Goal: Task Accomplishment & Management: Manage account settings

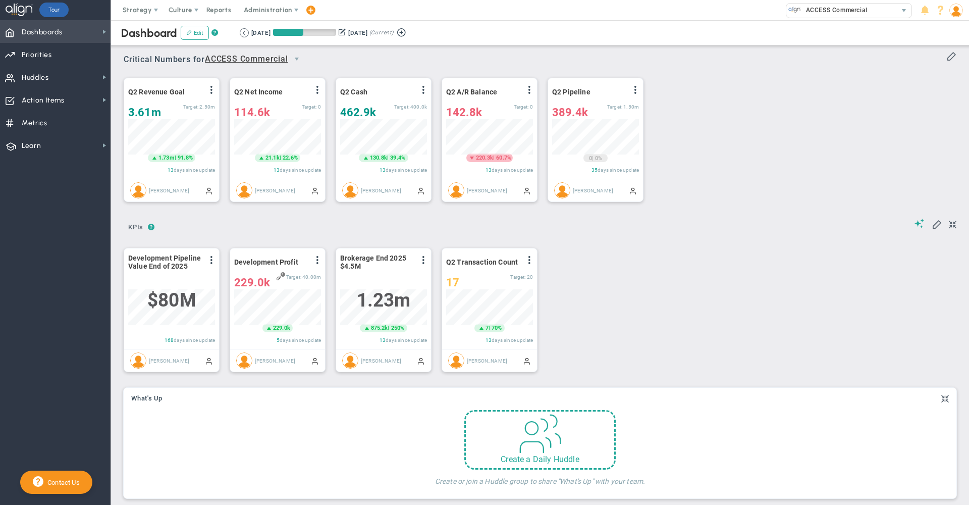
click at [509, 34] on div "Dashboard Edit ? Retrieving period... [DATE] [DATE] (Current)" at bounding box center [540, 32] width 878 height 25
click at [142, 7] on span "Strategy" at bounding box center [137, 10] width 29 height 8
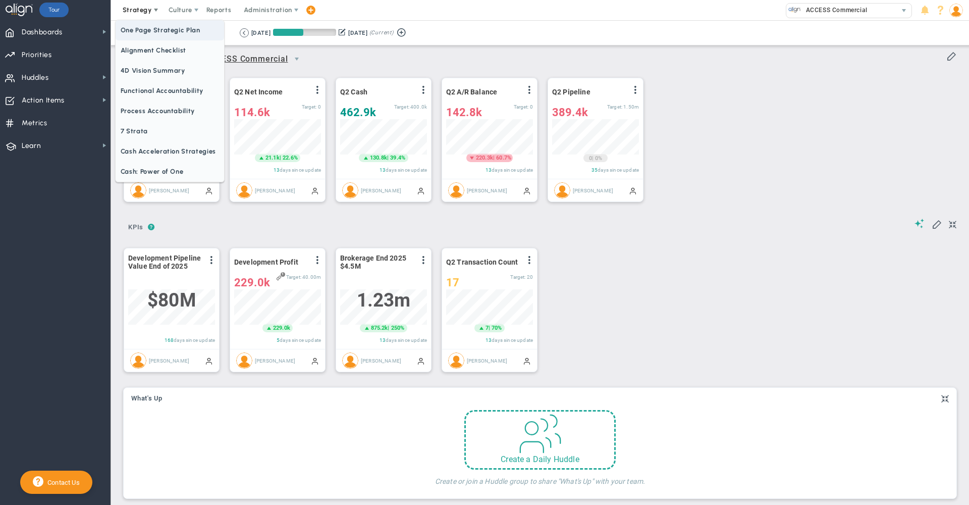
click at [144, 27] on span "One Page Strategic Plan" at bounding box center [170, 30] width 109 height 20
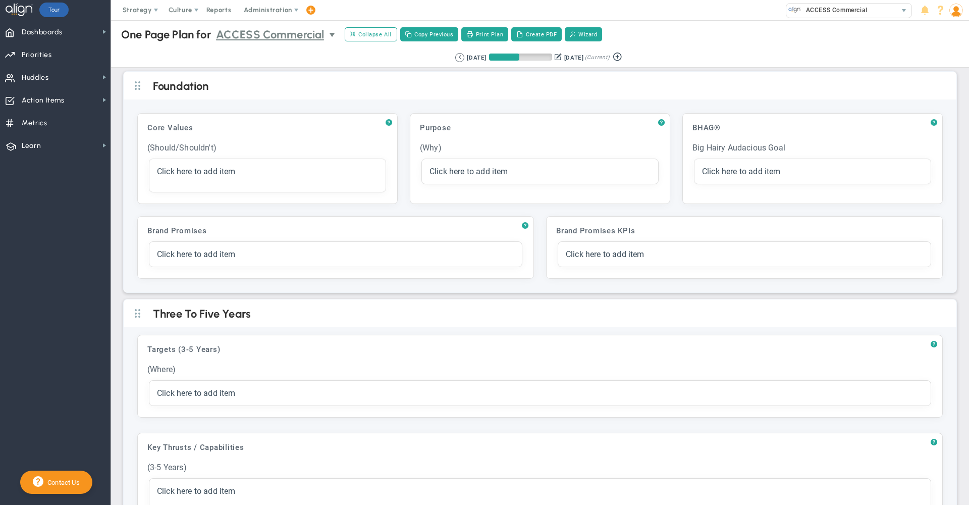
click at [301, 32] on span "ACCESS Commercial" at bounding box center [270, 35] width 109 height 18
click at [345, 12] on div "Strategy One Page Strategic Plan Alignment Checklist 4D Vision Summary Function…" at bounding box center [484, 10] width 969 height 20
click at [296, 35] on span "ACCESS Commercial" at bounding box center [270, 35] width 109 height 18
click at [261, 48] on span "+ Manage Teams" at bounding box center [276, 52] width 113 height 13
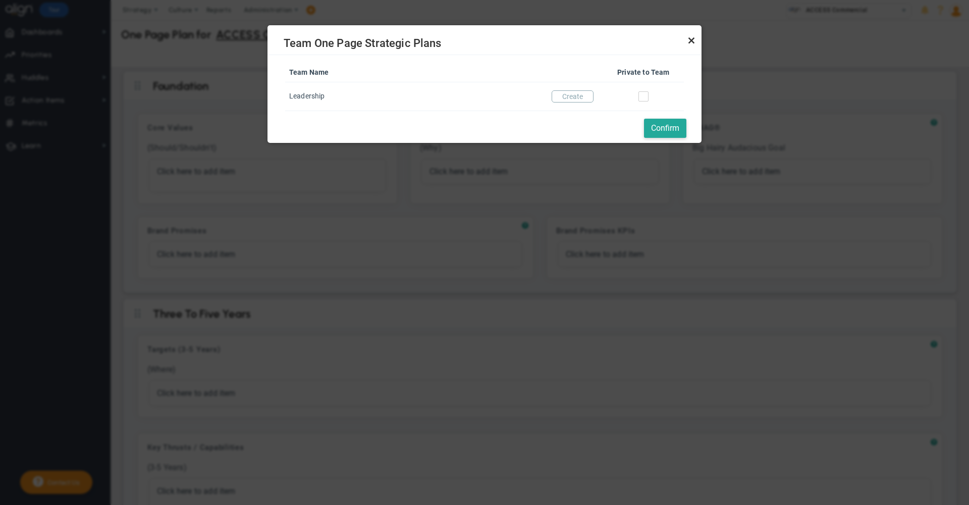
click at [690, 41] on link "Close" at bounding box center [692, 40] width 12 height 12
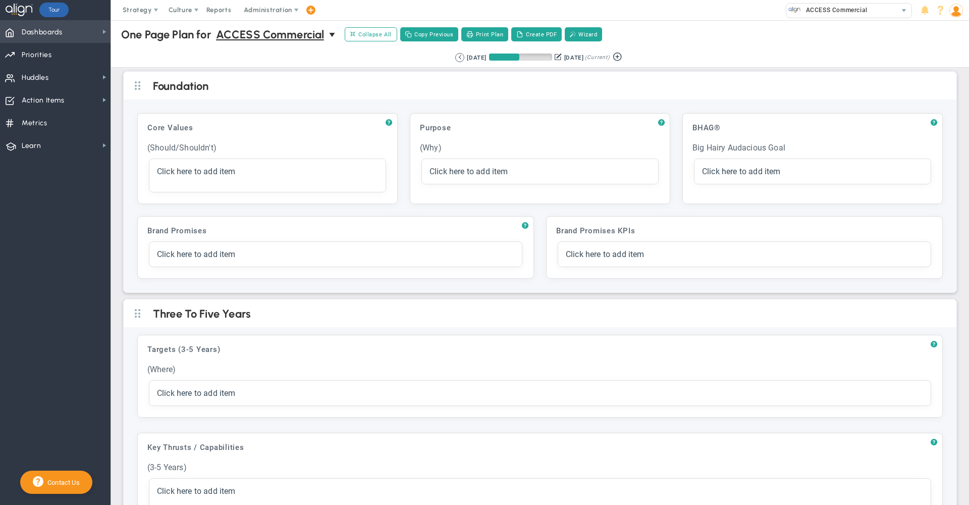
click at [81, 36] on span "Dashboards Dashboards" at bounding box center [55, 31] width 111 height 23
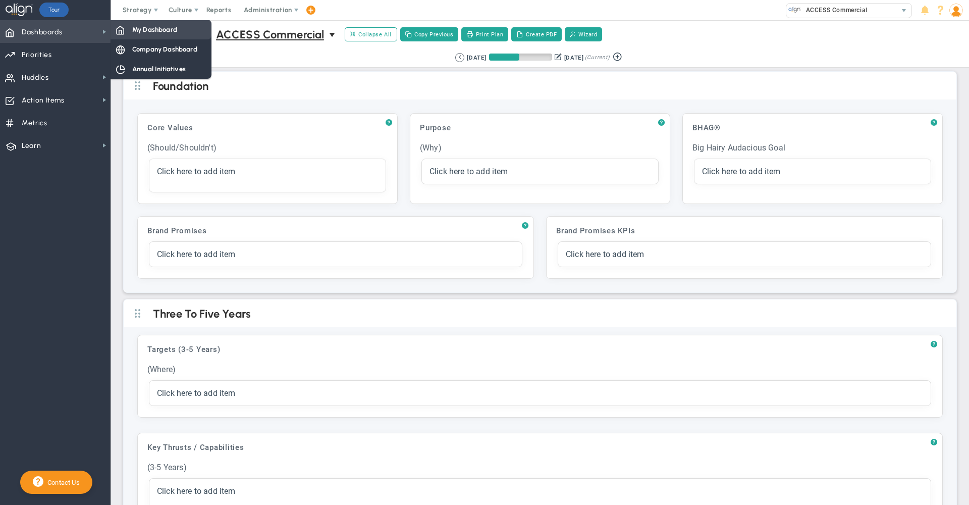
click at [137, 29] on span "My Dashboard" at bounding box center [154, 30] width 45 height 10
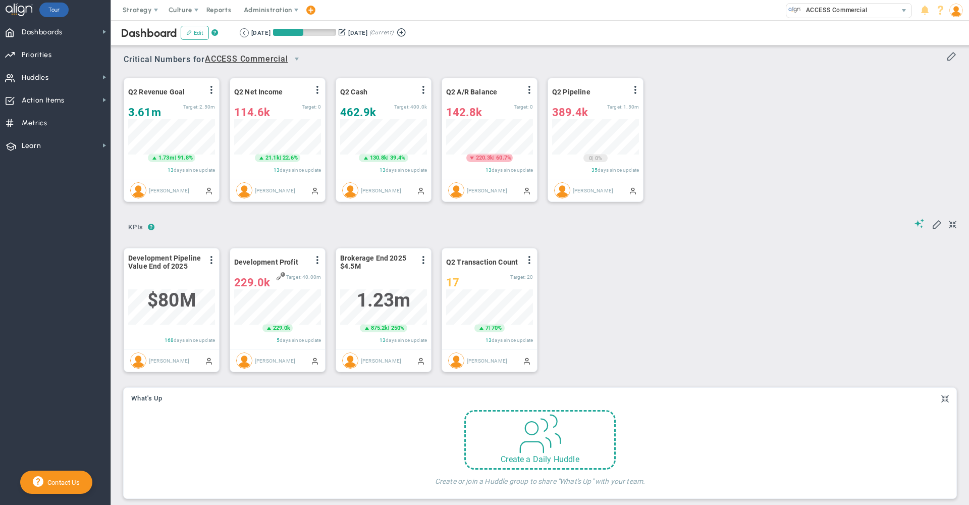
scroll to position [35, 87]
click at [297, 57] on span "select" at bounding box center [297, 59] width 8 height 8
click at [336, 59] on div "Critical Numbers for ACCESS Commercial 0 Critical Numbers for ACCESS Commercial…" at bounding box center [540, 56] width 833 height 26
click at [35, 52] on span "Priorities" at bounding box center [37, 54] width 30 height 21
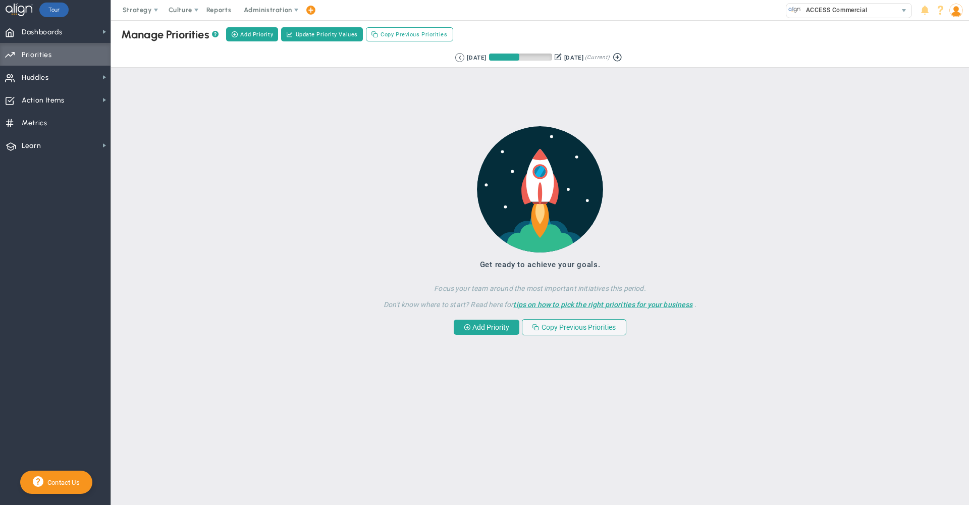
click at [838, 23] on div "Manage OKRs ? Manage Priorities ? Add Priority Create Project Update Priority V…" at bounding box center [540, 34] width 878 height 28
click at [88, 36] on span "Dashboards Dashboards" at bounding box center [55, 31] width 111 height 23
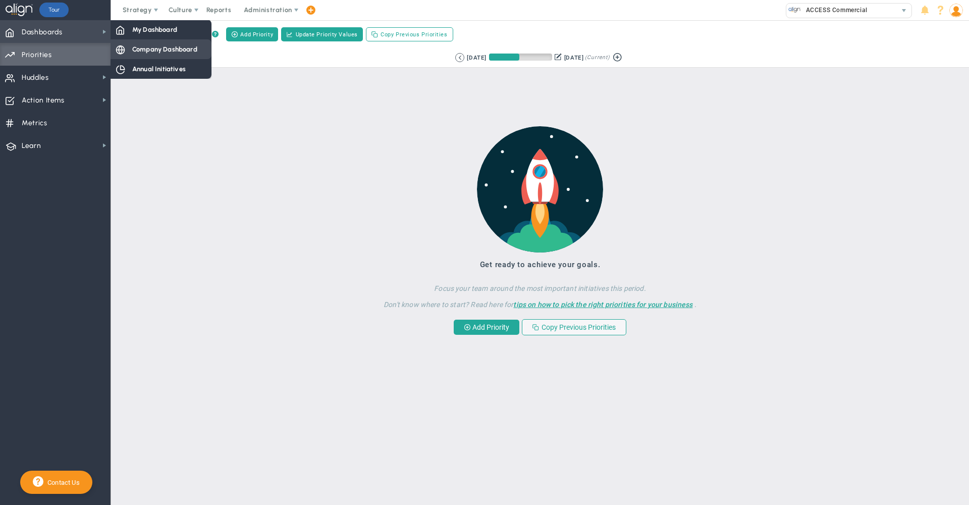
click at [114, 42] on div "Company Dashboard" at bounding box center [161, 49] width 101 height 20
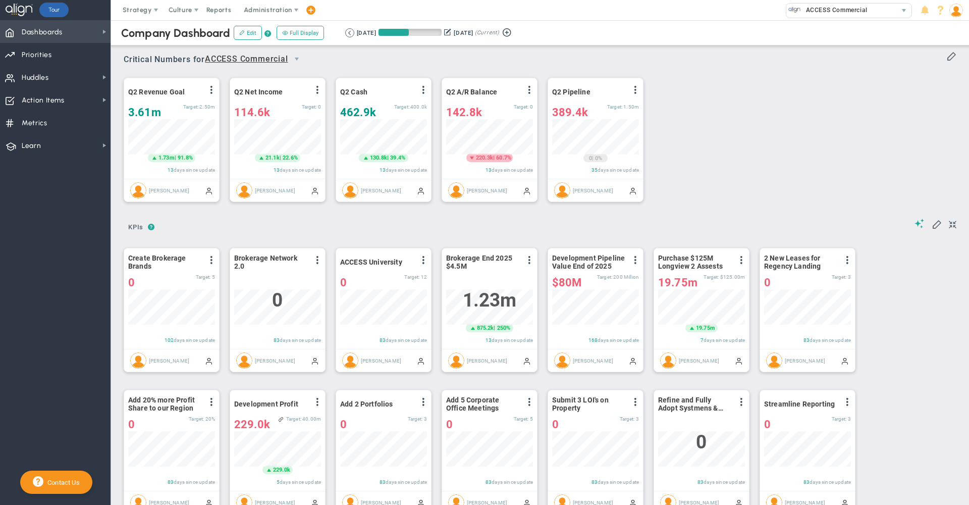
scroll to position [35, 87]
click at [137, 17] on span "Strategy" at bounding box center [138, 10] width 46 height 20
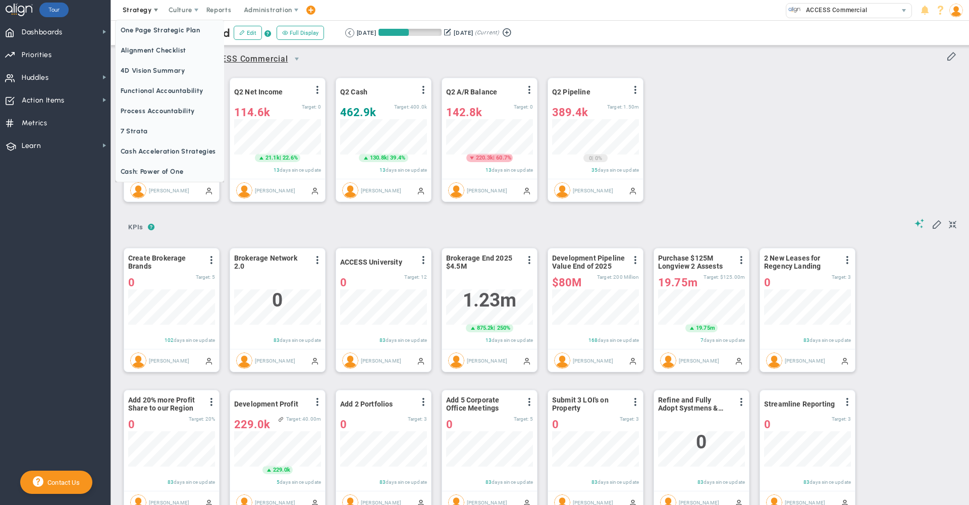
click at [132, 15] on span "Strategy" at bounding box center [138, 10] width 46 height 20
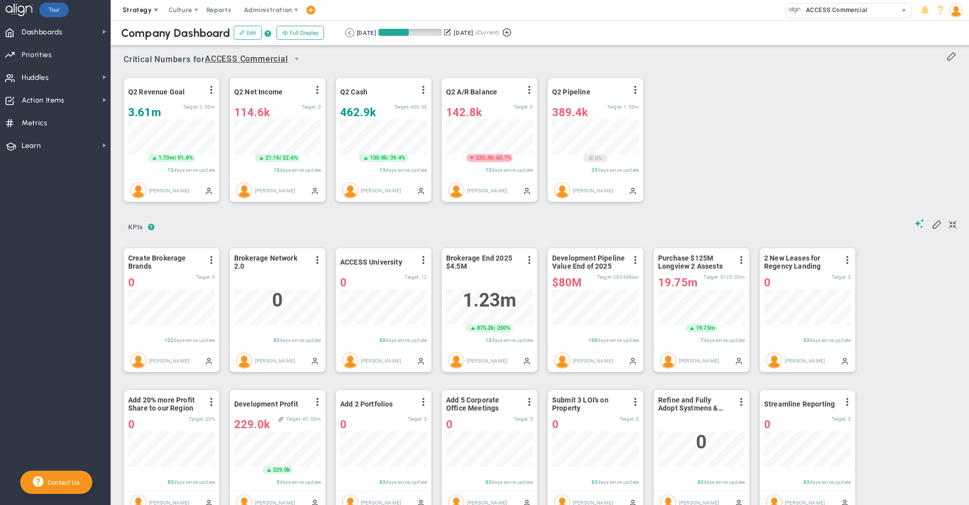
click at [132, 15] on span "Strategy" at bounding box center [138, 10] width 46 height 20
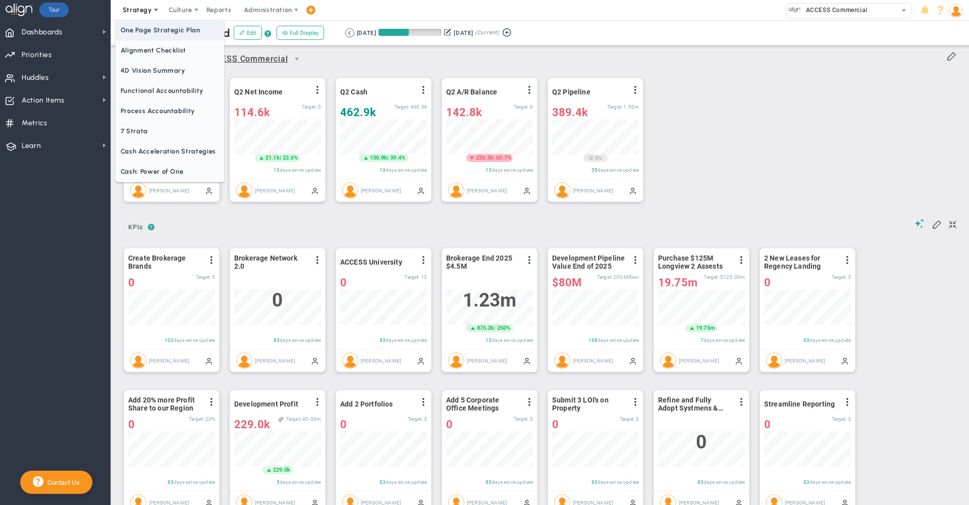
click at [143, 31] on span "One Page Strategic Plan" at bounding box center [170, 30] width 109 height 20
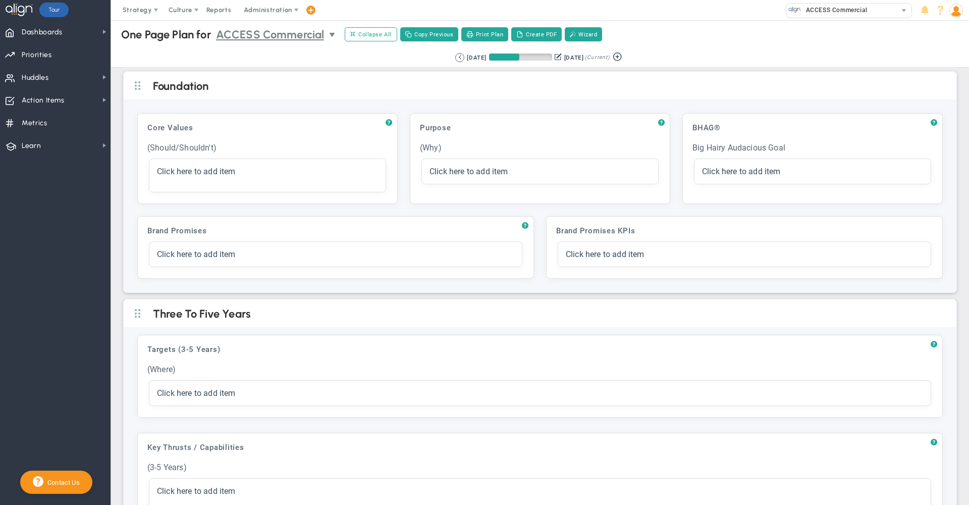
click at [293, 35] on span "ACCESS Commercial" at bounding box center [270, 35] width 109 height 18
click at [251, 51] on span "+ Manage Teams" at bounding box center [276, 52] width 113 height 13
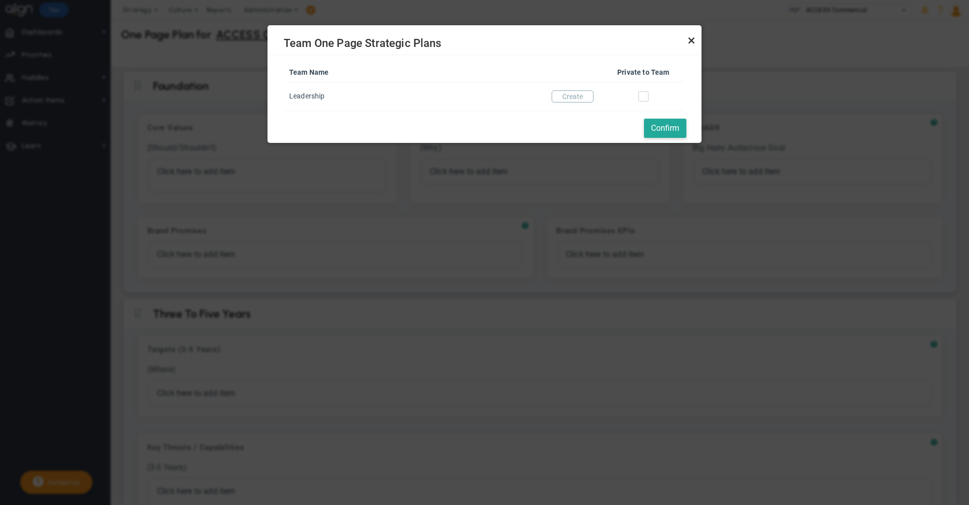
click at [691, 40] on link "Close" at bounding box center [692, 40] width 12 height 12
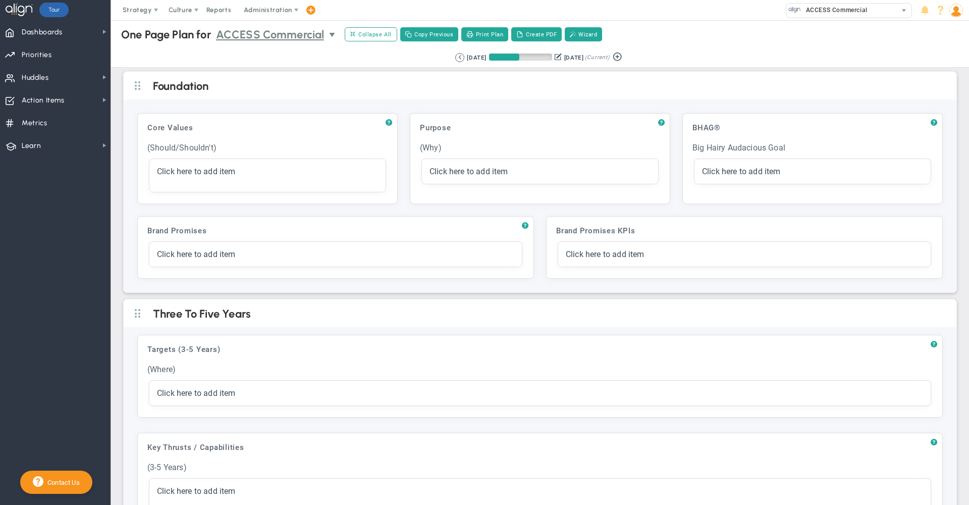
click at [277, 29] on span "ACCESS Commercial" at bounding box center [270, 35] width 109 height 18
click at [379, 52] on div "Retrieving period... [DATE] [DATE] (Current)" at bounding box center [540, 58] width 878 height 20
click at [286, 34] on span "ACCESS Commercial" at bounding box center [270, 35] width 109 height 18
click at [383, 58] on div "Retrieving period... [DATE] [DATE] (Current)" at bounding box center [540, 58] width 878 height 20
click at [299, 35] on span "ACCESS Commercial" at bounding box center [270, 35] width 109 height 18
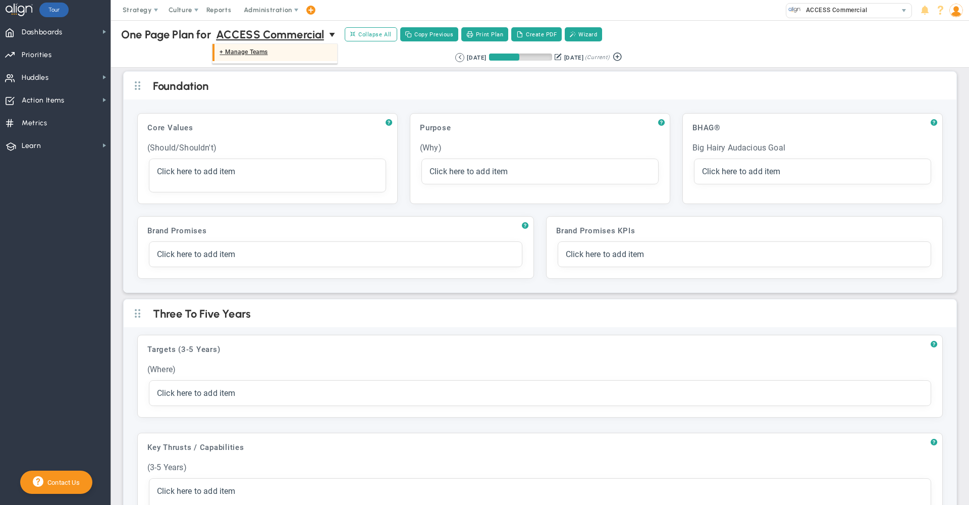
click at [248, 48] on span "+ Manage Teams" at bounding box center [276, 52] width 113 height 13
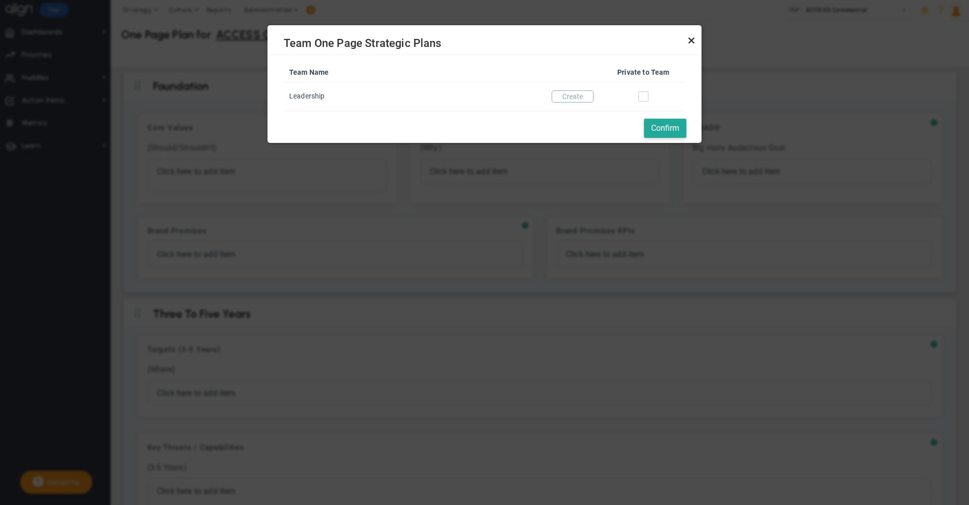
click at [690, 44] on link "Close" at bounding box center [692, 40] width 12 height 12
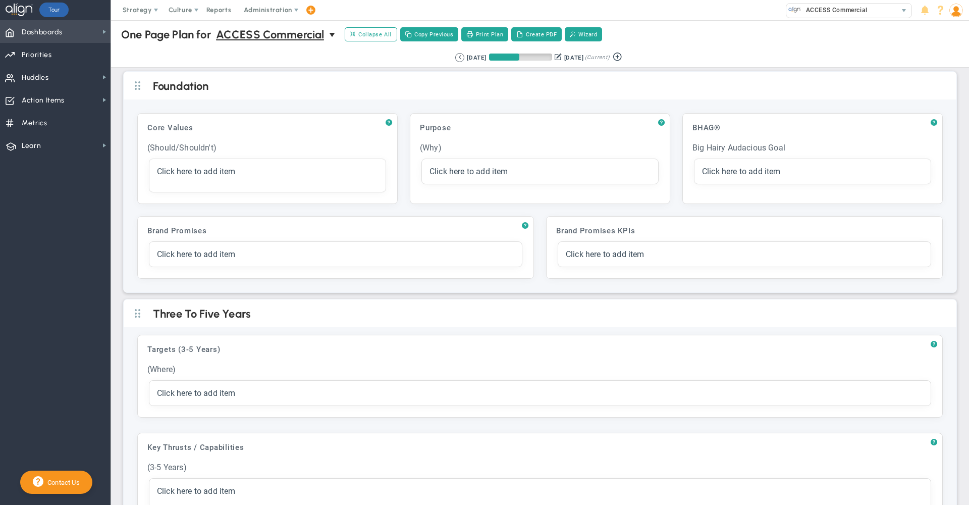
click at [84, 32] on span "Dashboards Dashboards" at bounding box center [55, 31] width 111 height 23
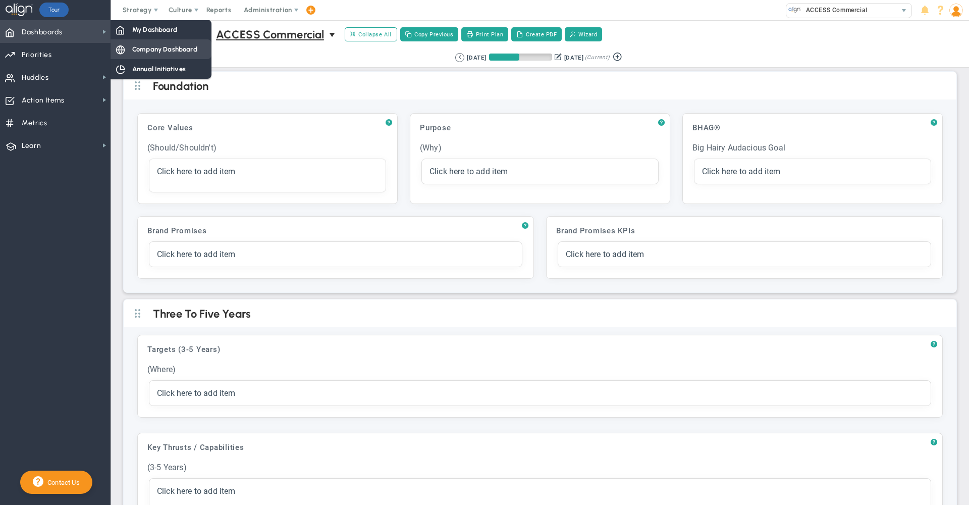
click at [147, 48] on span "Company Dashboard" at bounding box center [164, 49] width 65 height 10
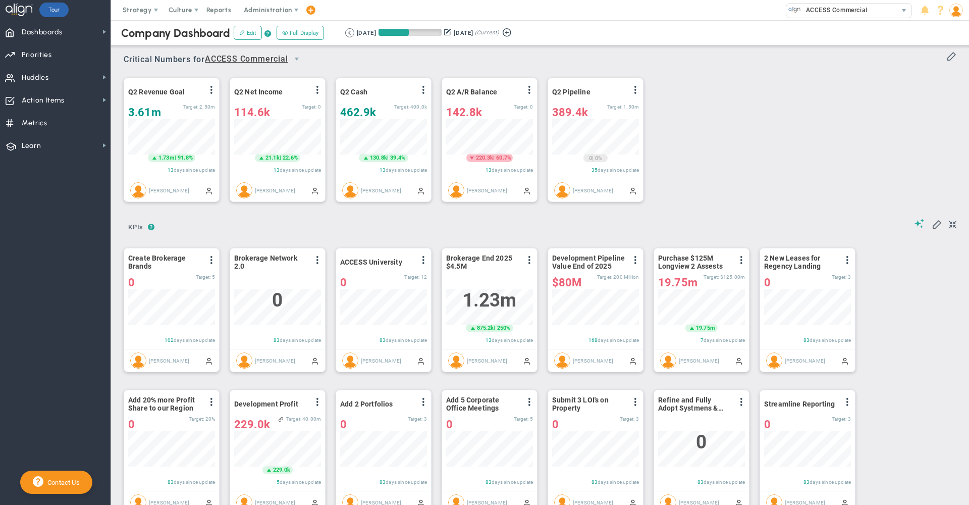
scroll to position [35, 87]
click at [245, 35] on button "Edit" at bounding box center [248, 33] width 28 height 14
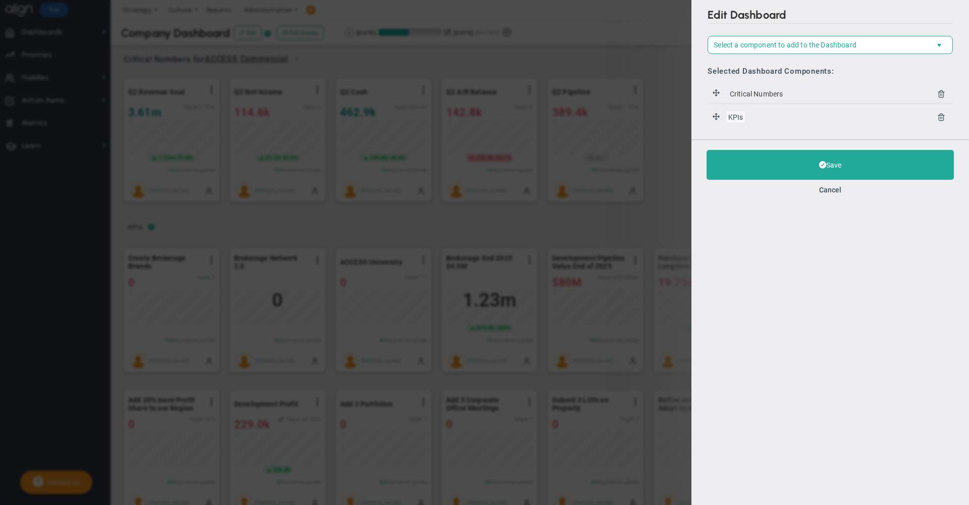
click at [738, 118] on span "KPIs" at bounding box center [735, 117] width 19 height 12
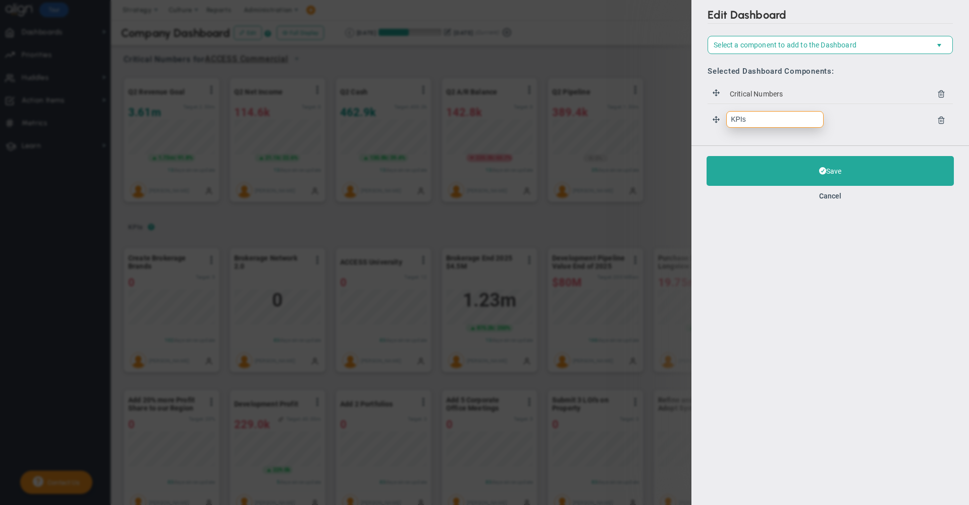
click at [748, 118] on input "KPIs" at bounding box center [774, 119] width 97 height 17
click at [835, 197] on button "Cancel" at bounding box center [830, 196] width 22 height 8
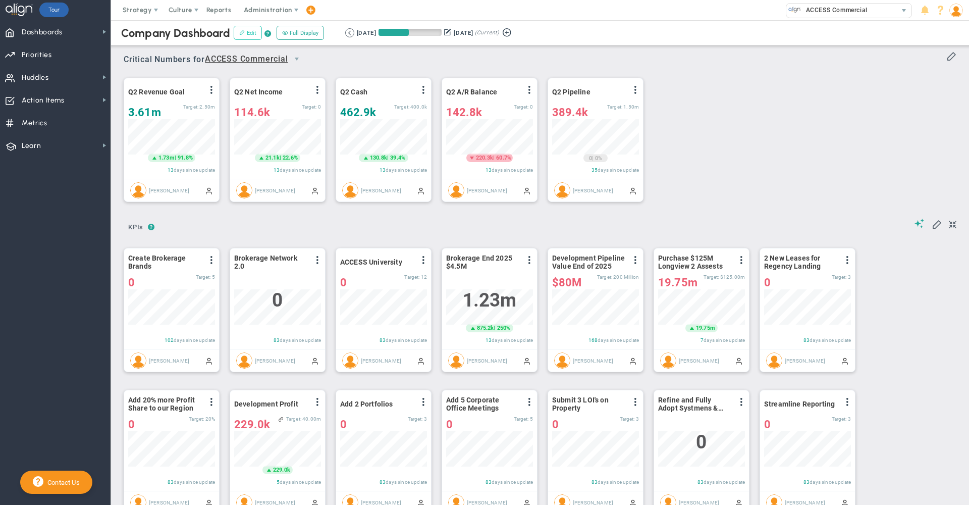
click at [255, 36] on button "Edit" at bounding box center [248, 33] width 28 height 14
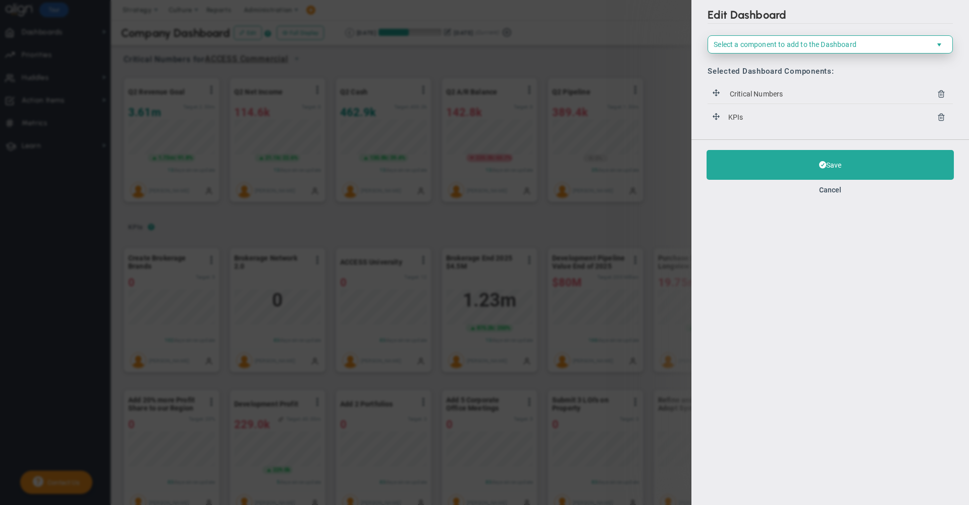
click at [800, 43] on span "Select a component to add to the Dashboard" at bounding box center [785, 44] width 143 height 8
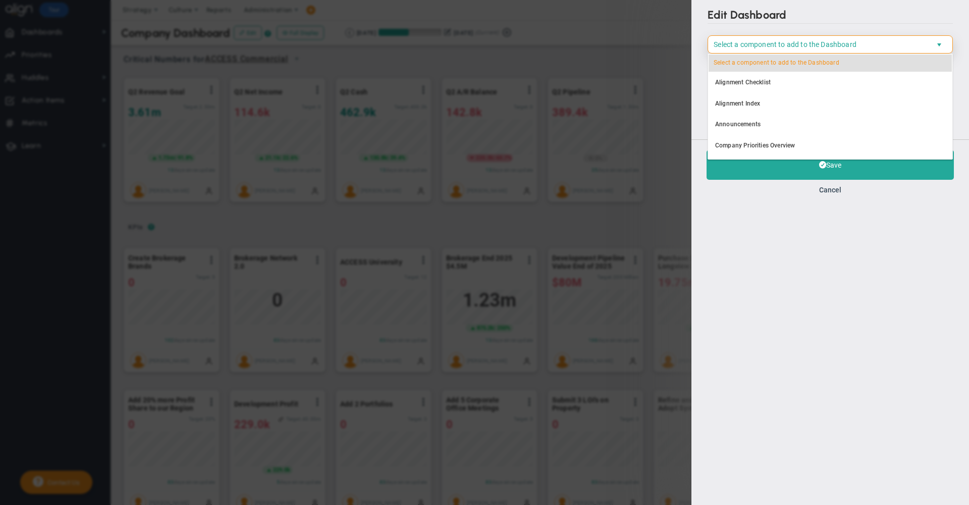
click at [870, 240] on div "Edit Dashboard Select a component to add to the Dashboard Select a Component to…" at bounding box center [831, 252] width 278 height 505
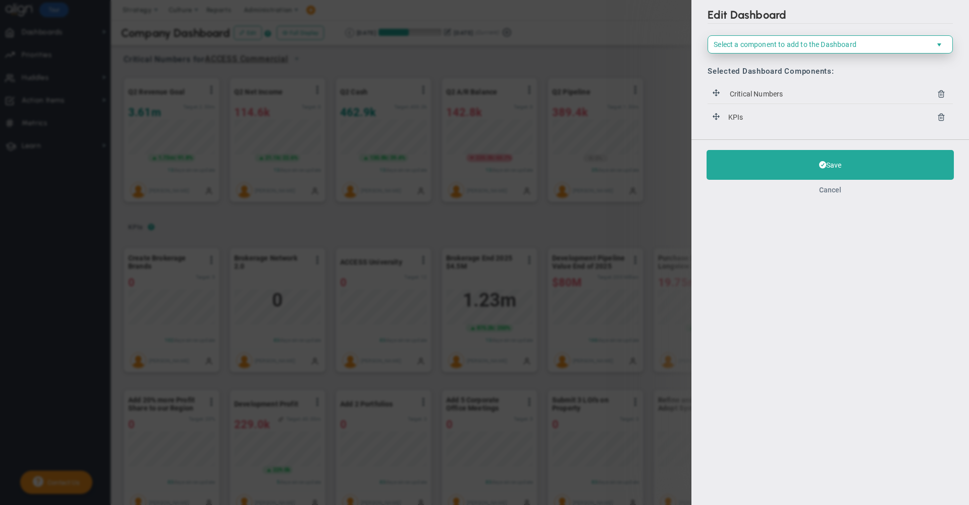
click at [825, 191] on button "Cancel" at bounding box center [830, 190] width 22 height 8
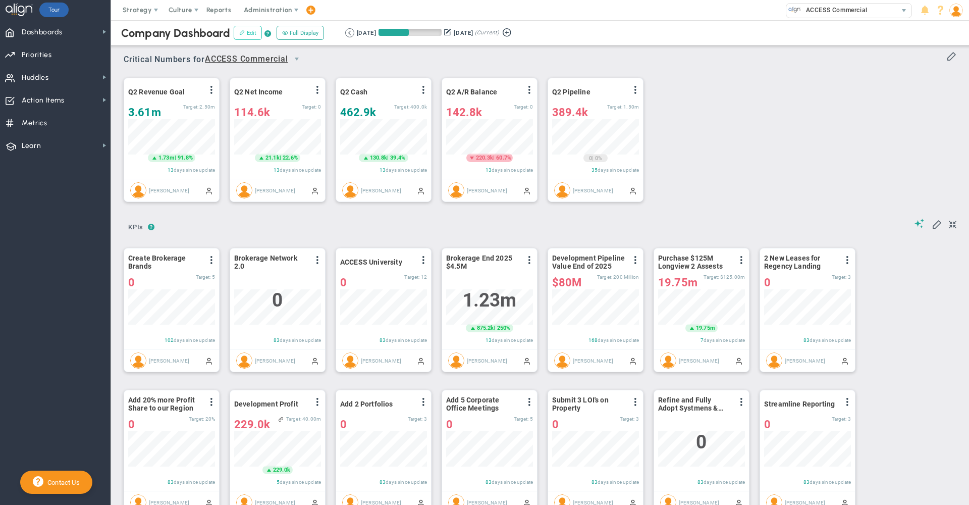
click at [248, 36] on button "Edit" at bounding box center [248, 33] width 28 height 14
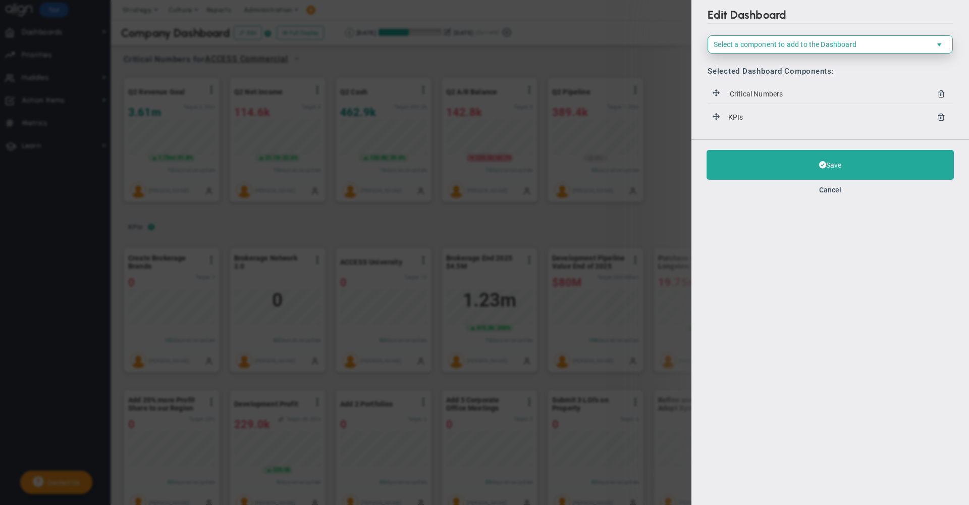
click at [763, 44] on span "Select a component to add to the Dashboard" at bounding box center [785, 44] width 143 height 8
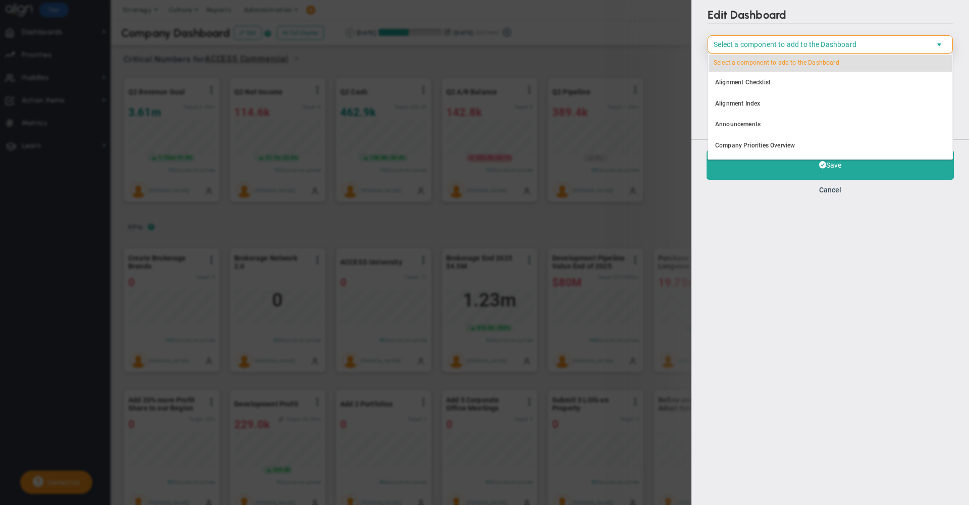
scroll to position [84, 0]
click at [738, 124] on li "KPIs" at bounding box center [830, 125] width 244 height 21
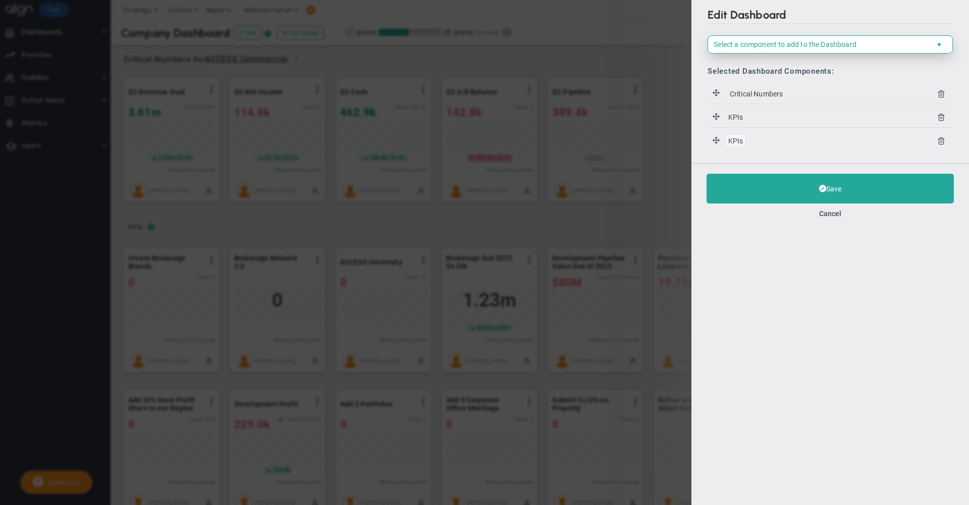
click at [738, 123] on span "KPIs" at bounding box center [735, 117] width 19 height 12
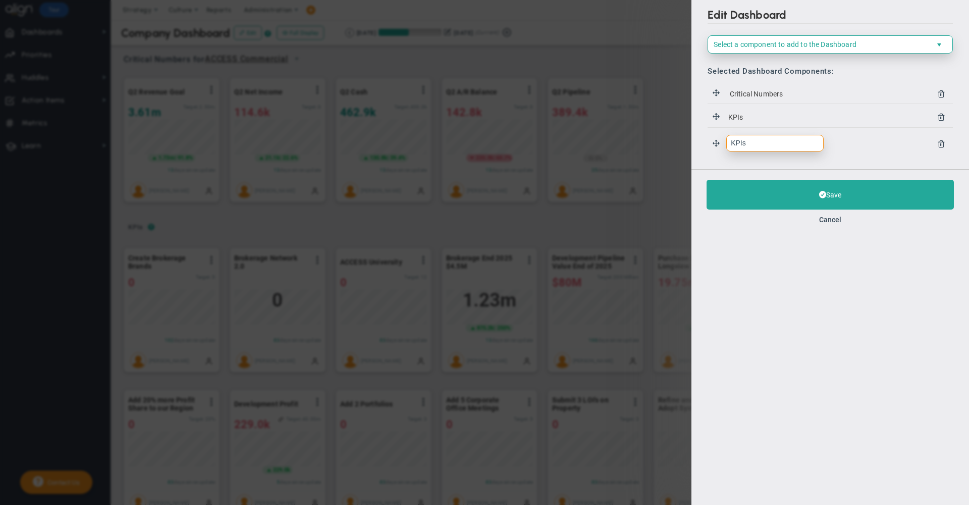
click at [0, 0] on input "KPIs" at bounding box center [0, 0] width 0 height 0
type input "Owner 1"
click at [847, 169] on div "Save Cancel" at bounding box center [831, 201] width 278 height 65
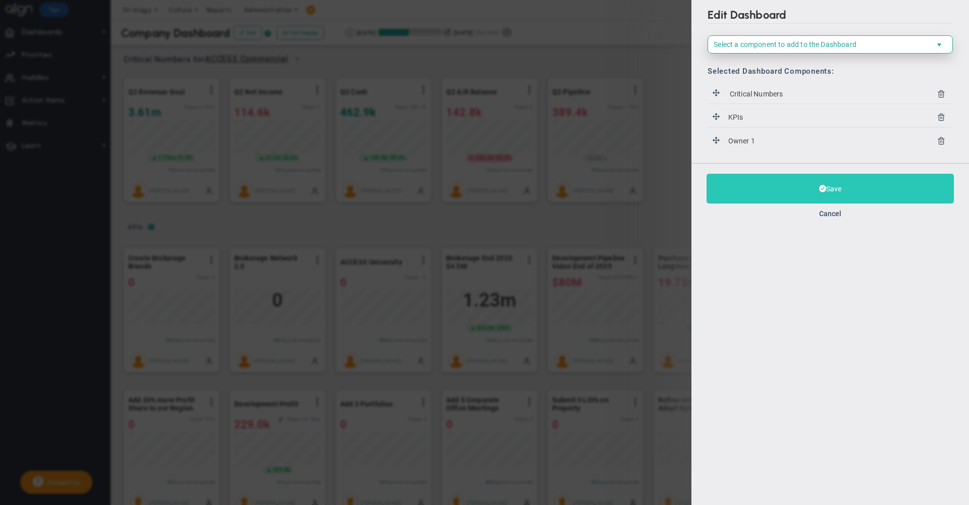
click at [760, 193] on button "Save" at bounding box center [830, 189] width 247 height 30
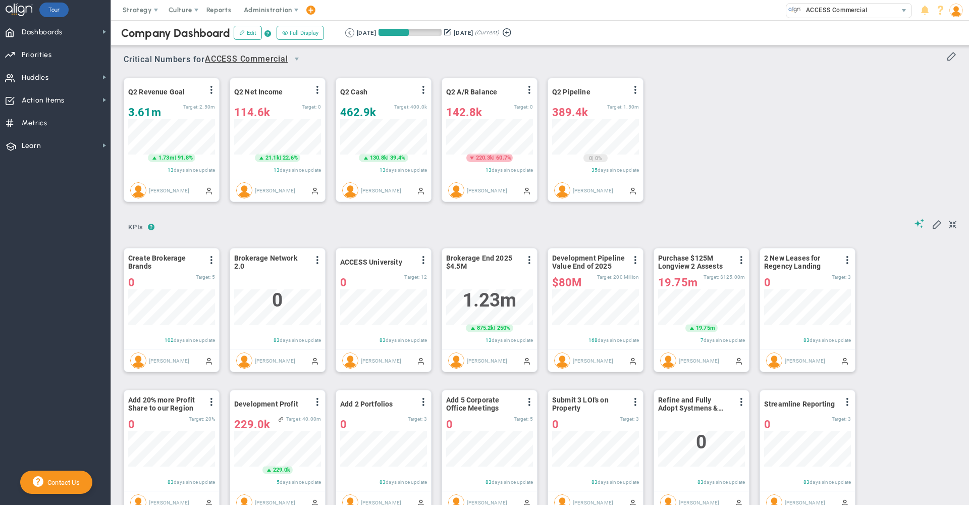
scroll to position [35, 87]
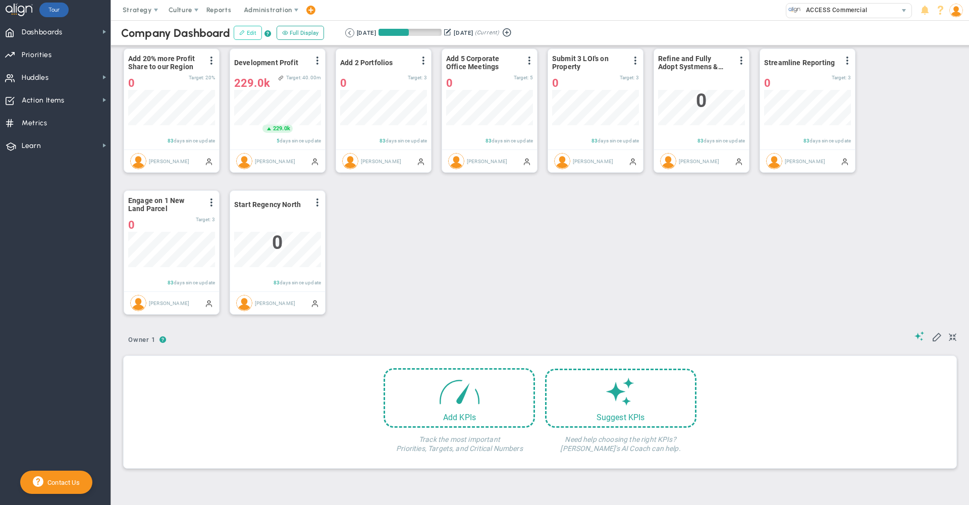
click at [242, 34] on span at bounding box center [242, 33] width 6 height 6
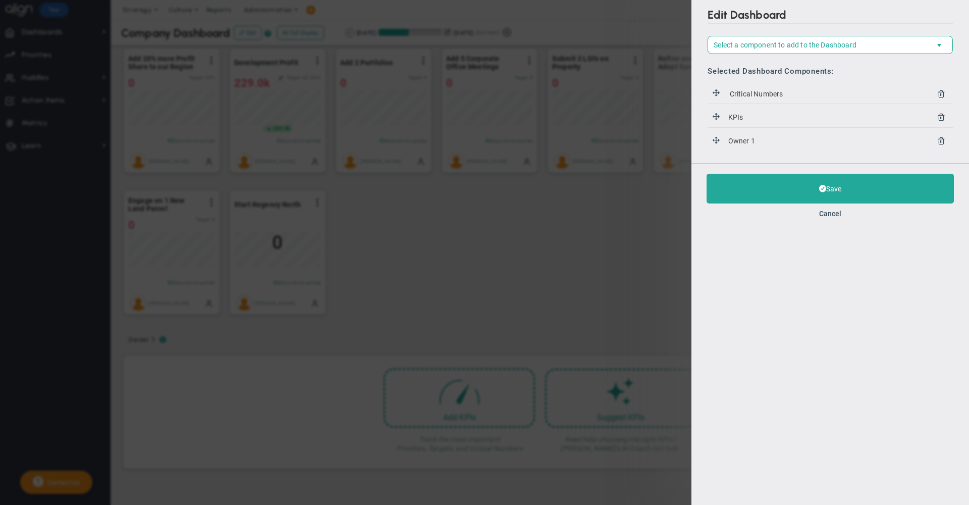
click at [944, 139] on icon at bounding box center [941, 140] width 8 height 8
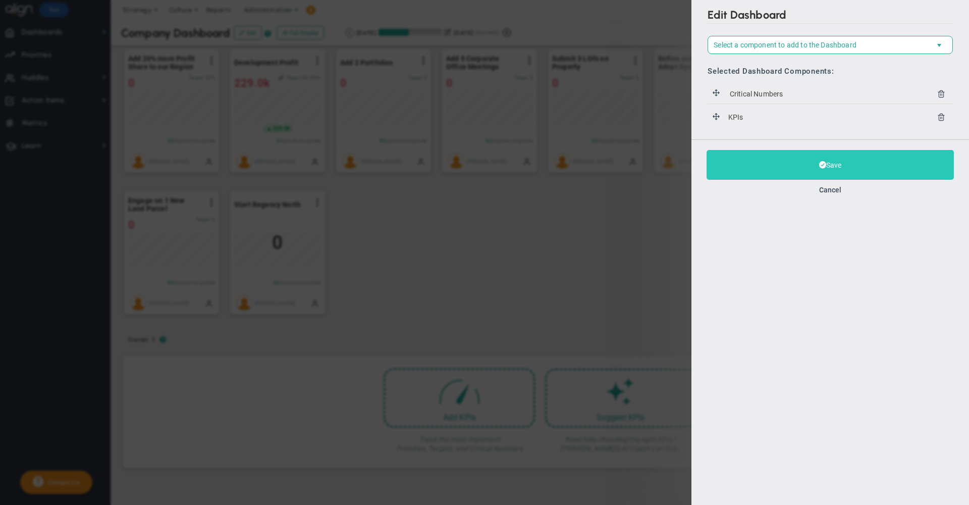
click at [737, 162] on button "Save" at bounding box center [830, 165] width 247 height 30
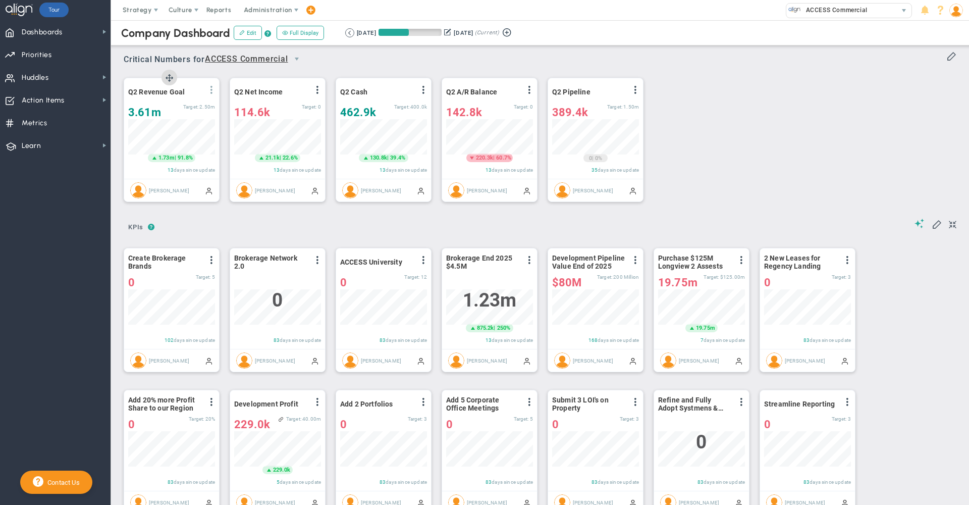
click at [211, 88] on span at bounding box center [211, 90] width 8 height 8
click at [178, 109] on li "Edit" at bounding box center [176, 110] width 86 height 13
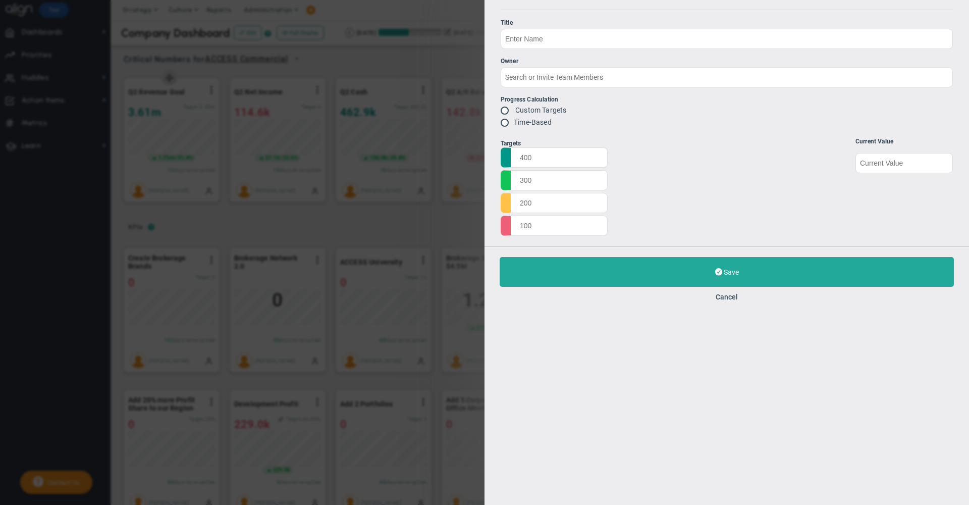
type input "Q2 Revenue Goal"
type input "[PERSON_NAME]"
radio input "true"
type input "2,750,000"
type input "2,500,000"
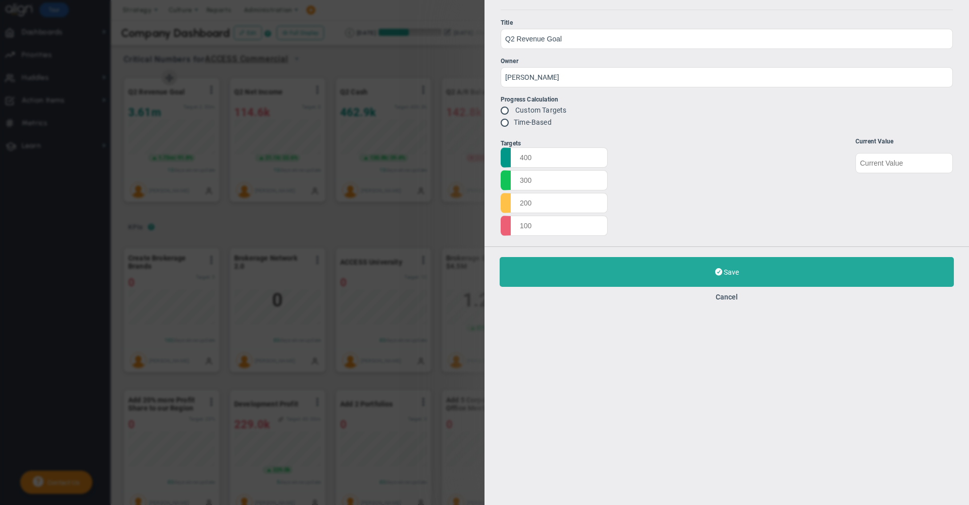
type input "1,250,000"
type input "0"
type input "3607536.48"
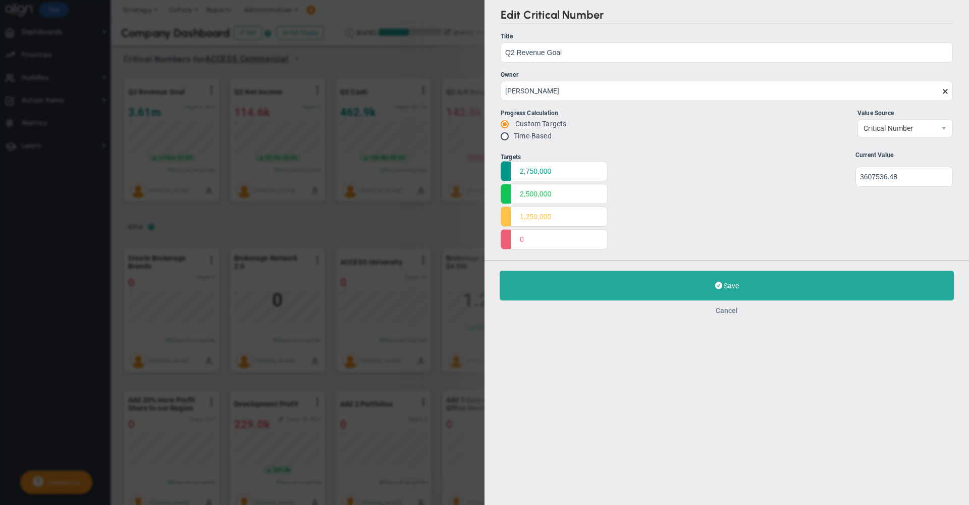
click at [726, 312] on button "Cancel" at bounding box center [727, 310] width 22 height 8
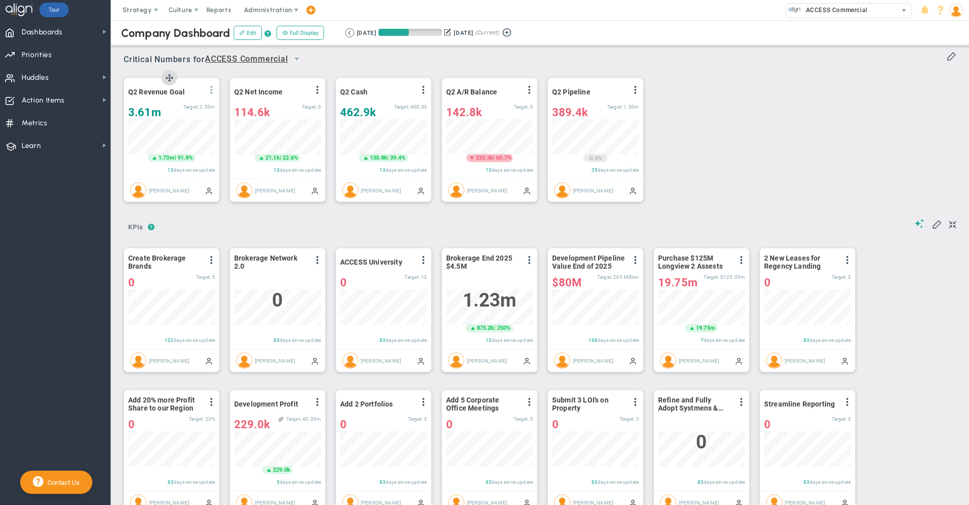
click at [212, 92] on span at bounding box center [211, 90] width 8 height 8
click at [174, 111] on li "Edit" at bounding box center [176, 110] width 86 height 13
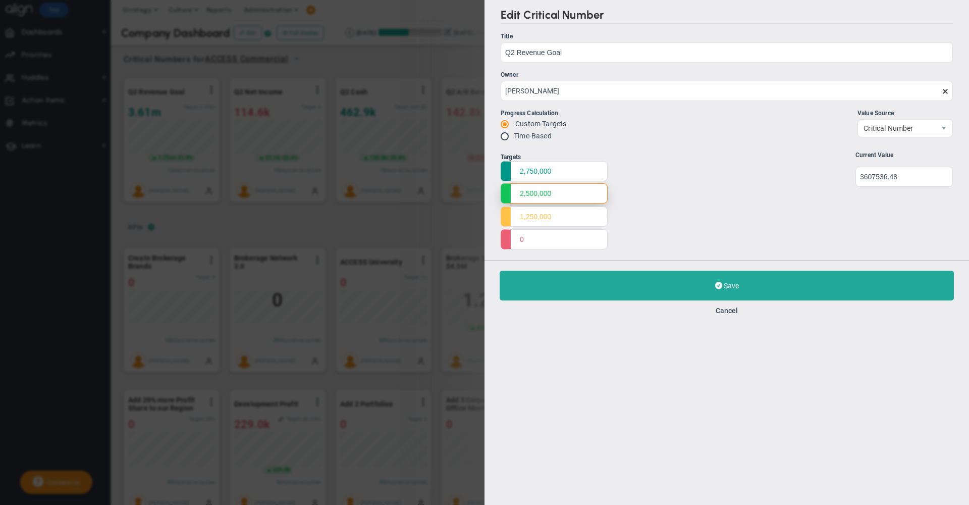
click at [571, 194] on input "2,500,000" at bounding box center [554, 193] width 107 height 20
click at [504, 133] on input "radio" at bounding box center [508, 137] width 10 height 8
radio input "true"
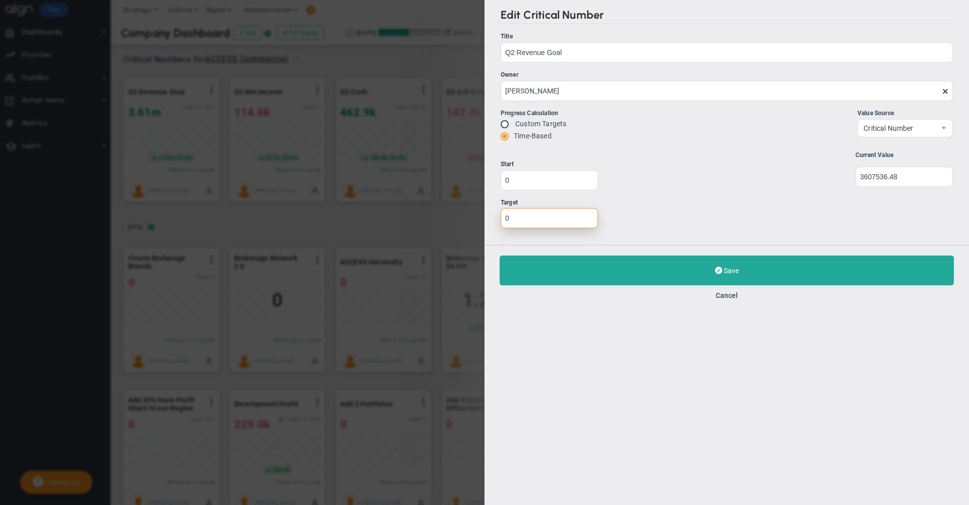
click at [528, 217] on input "0" at bounding box center [549, 218] width 97 height 20
paste input "number"
click at [680, 197] on div "Targets 2,750,000 2,500,000 1,250,000 0 Start 0" at bounding box center [727, 193] width 452 height 85
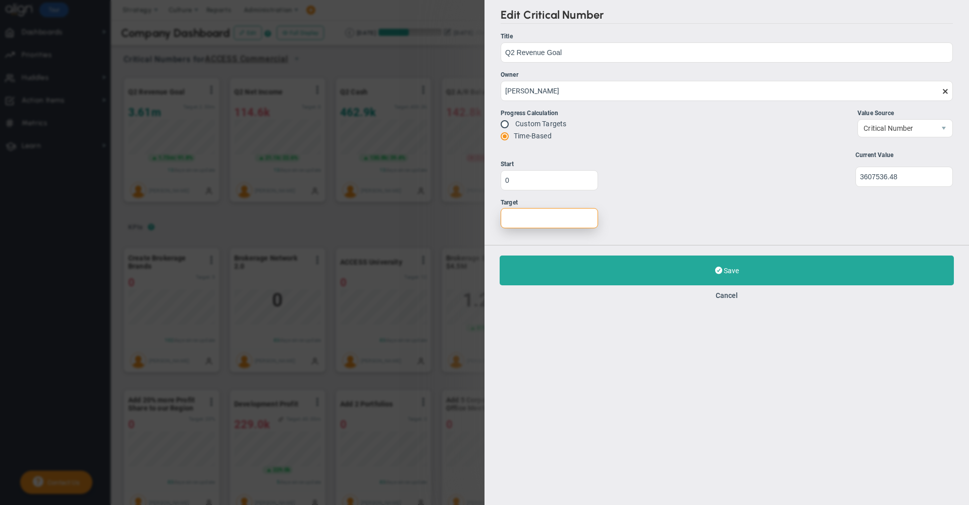
click at [521, 223] on input "Target" at bounding box center [549, 218] width 97 height 20
click at [651, 232] on div "Targets 2,750,000 2,500,000 1,250,000 0 Start 0" at bounding box center [727, 193] width 452 height 85
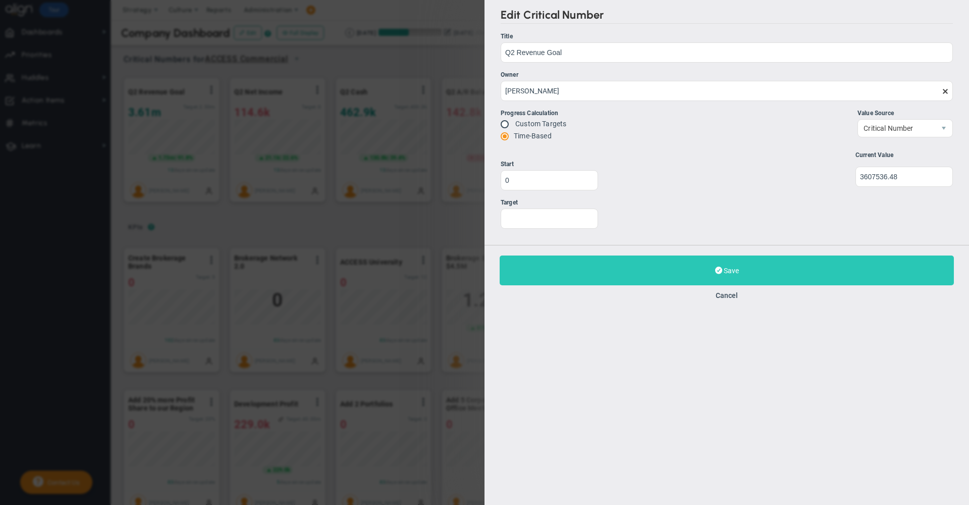
click at [657, 267] on button "Save Update" at bounding box center [727, 270] width 454 height 30
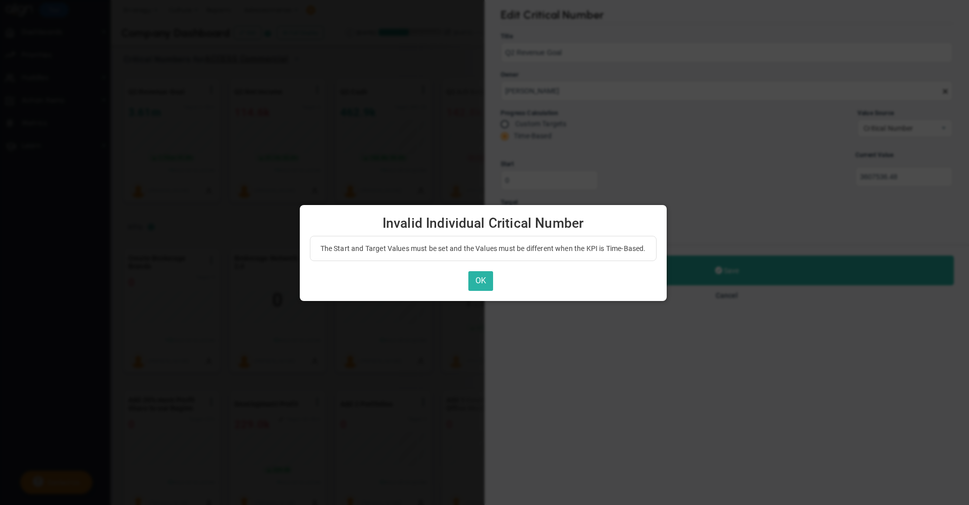
click at [483, 279] on button "OK" at bounding box center [480, 281] width 25 height 20
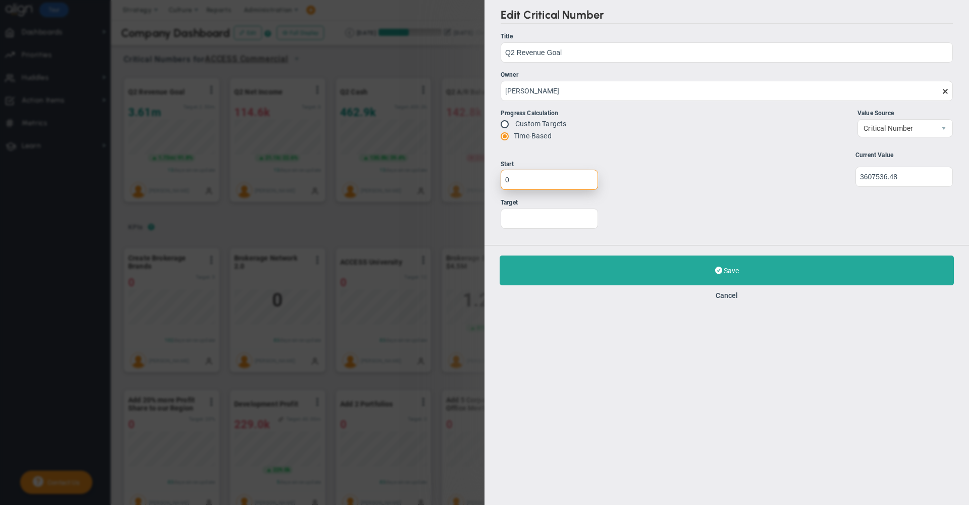
click at [526, 181] on input "0" at bounding box center [549, 180] width 97 height 20
click at [554, 222] on input "Target" at bounding box center [549, 218] width 97 height 20
type input "2500000"
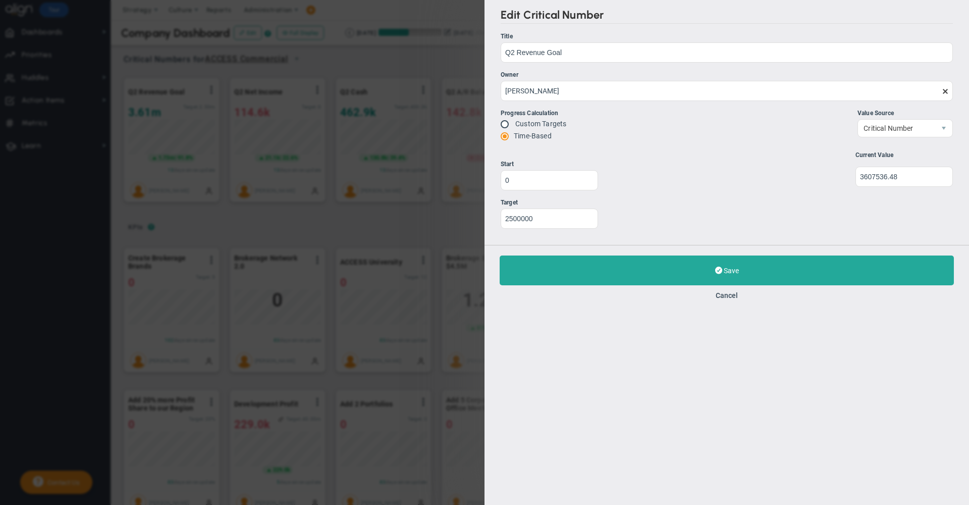
click at [751, 217] on div "Targets 2,750,000 2,500,000 1,250,000 0 Start 0 2500000" at bounding box center [727, 193] width 452 height 85
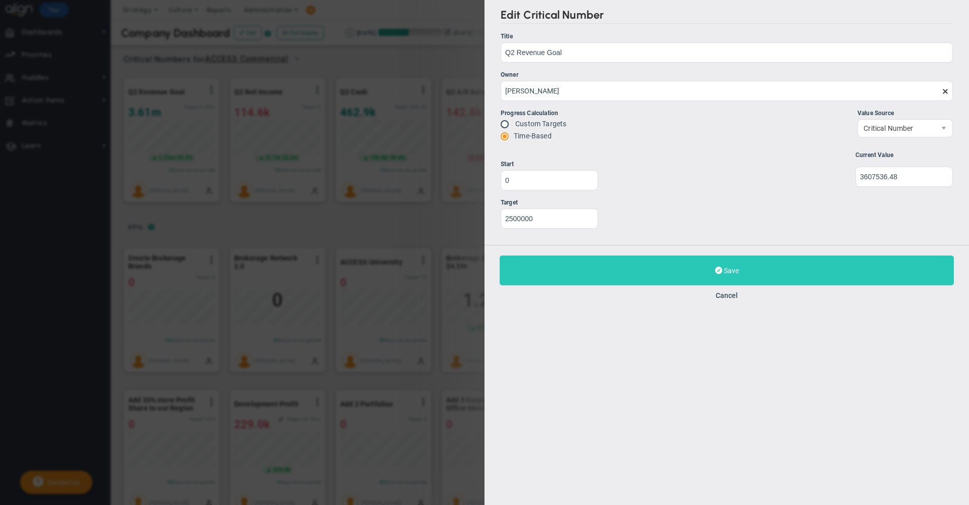
click at [646, 262] on button "Save Update" at bounding box center [727, 270] width 454 height 30
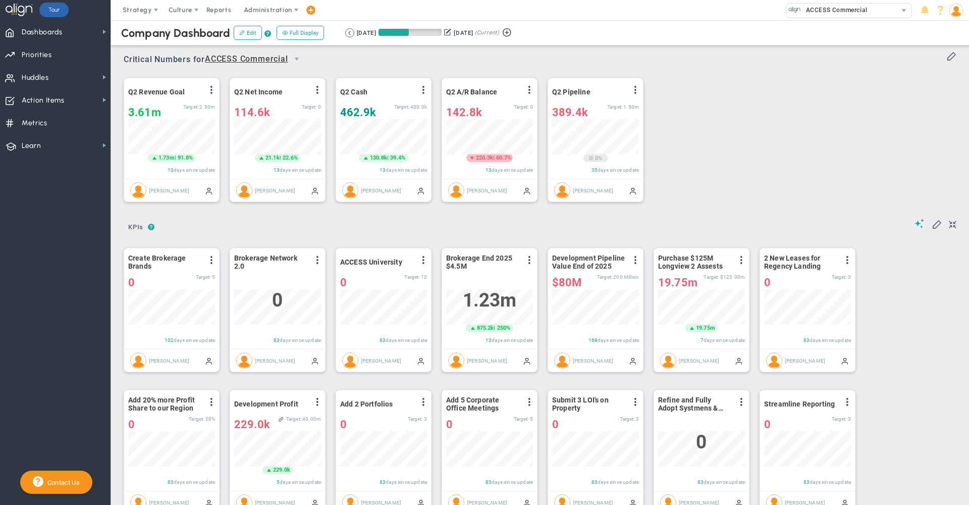
scroll to position [35, 87]
click at [210, 88] on span at bounding box center [211, 90] width 8 height 8
click at [530, 90] on span at bounding box center [529, 90] width 8 height 8
click at [469, 109] on li "Edit" at bounding box center [494, 110] width 86 height 13
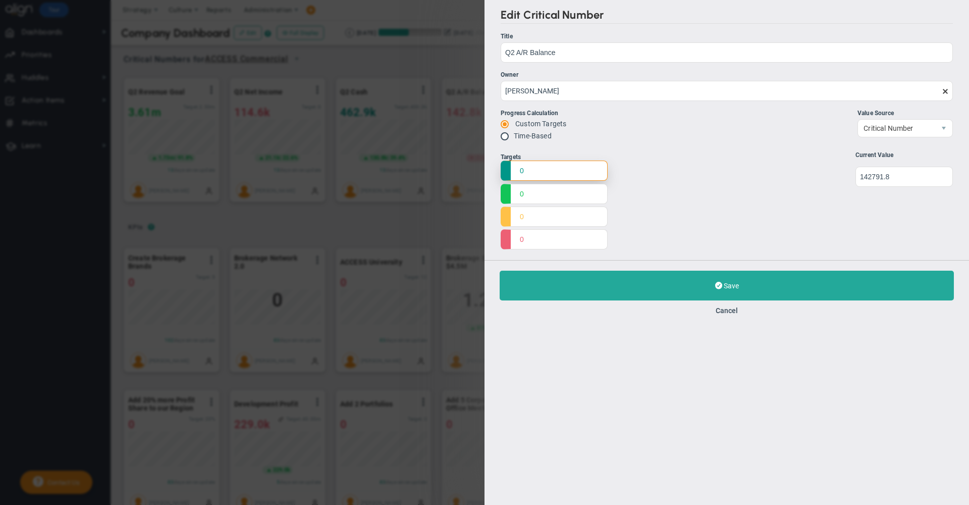
click at [530, 173] on input "0" at bounding box center [554, 171] width 107 height 20
type input "15%"
click at [534, 193] on input "0" at bounding box center [554, 193] width 107 height 20
type input "12%"
click at [535, 212] on input "0" at bounding box center [554, 216] width 107 height 20
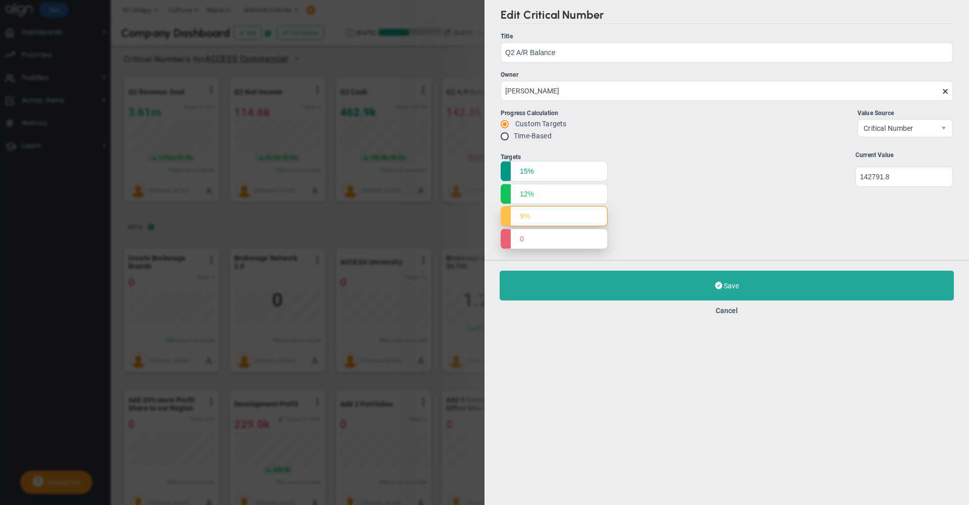
type input "9%"
click at [534, 230] on input "0" at bounding box center [554, 239] width 107 height 20
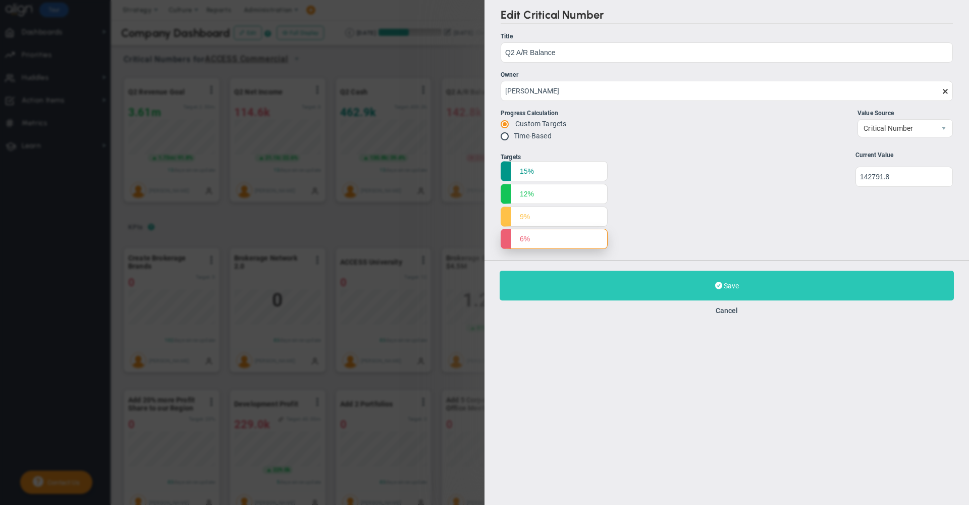
type input "6%"
click at [601, 289] on button "Save Update" at bounding box center [727, 286] width 454 height 30
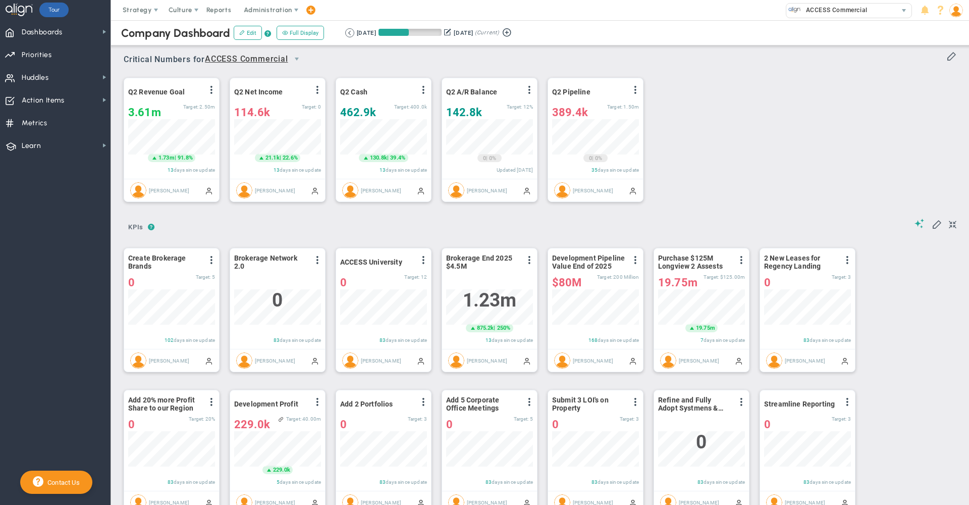
scroll to position [35, 87]
click at [526, 92] on span at bounding box center [529, 90] width 8 height 8
click at [479, 110] on span "Edit" at bounding box center [475, 110] width 12 height 7
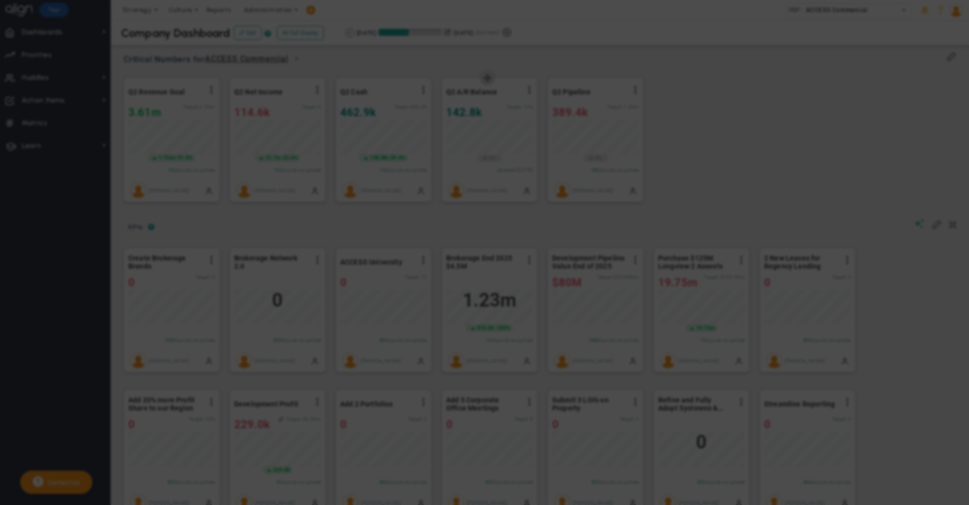
type input "Q2 A/R Balance"
type input "[PERSON_NAME]"
radio input "true"
type input "15%"
type input "12%"
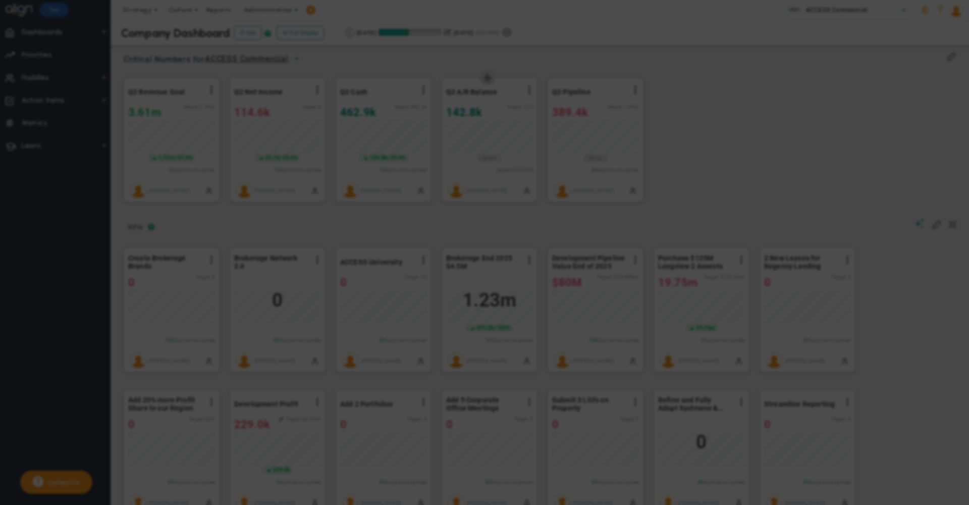
type input "9%"
type input "6%"
type input "142791.8"
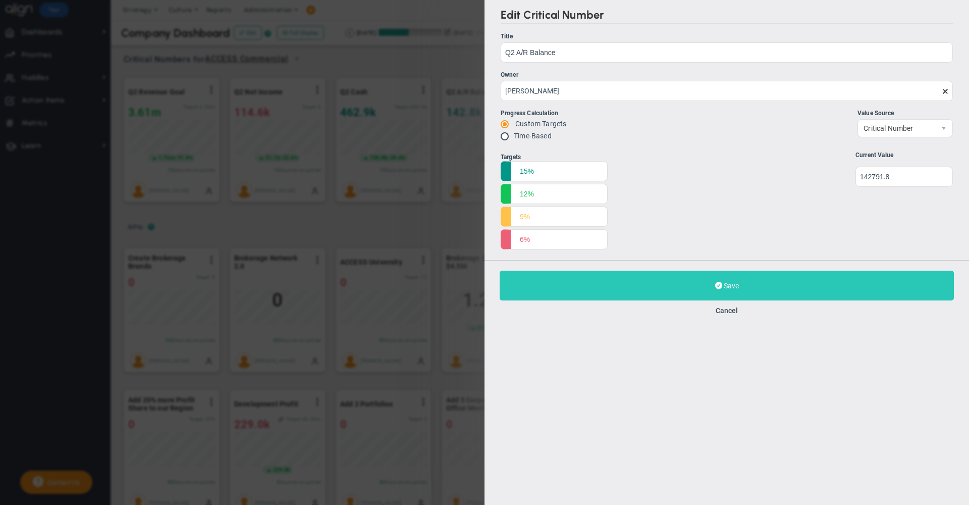
click at [687, 290] on button "Save Update" at bounding box center [727, 286] width 454 height 30
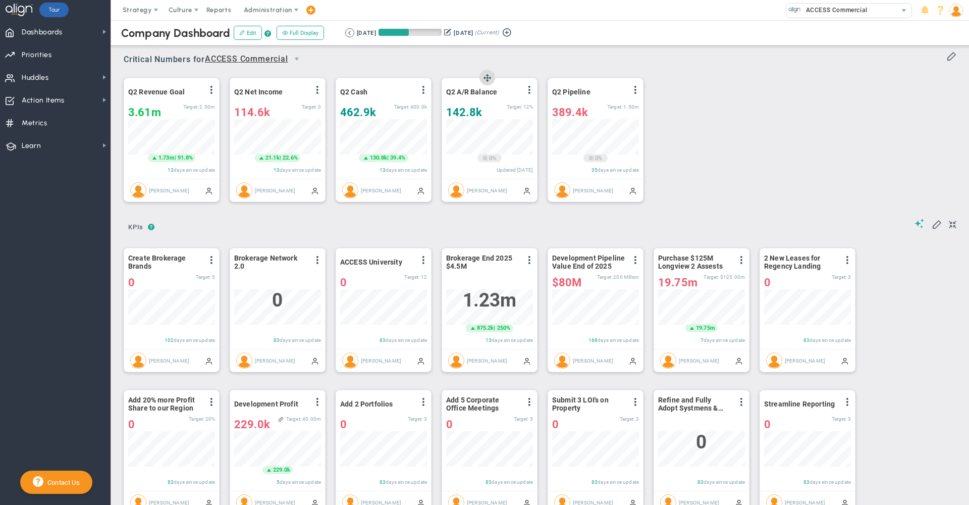
scroll to position [35, 87]
click at [526, 89] on span at bounding box center [529, 90] width 8 height 8
click at [477, 109] on span "Edit" at bounding box center [475, 110] width 12 height 7
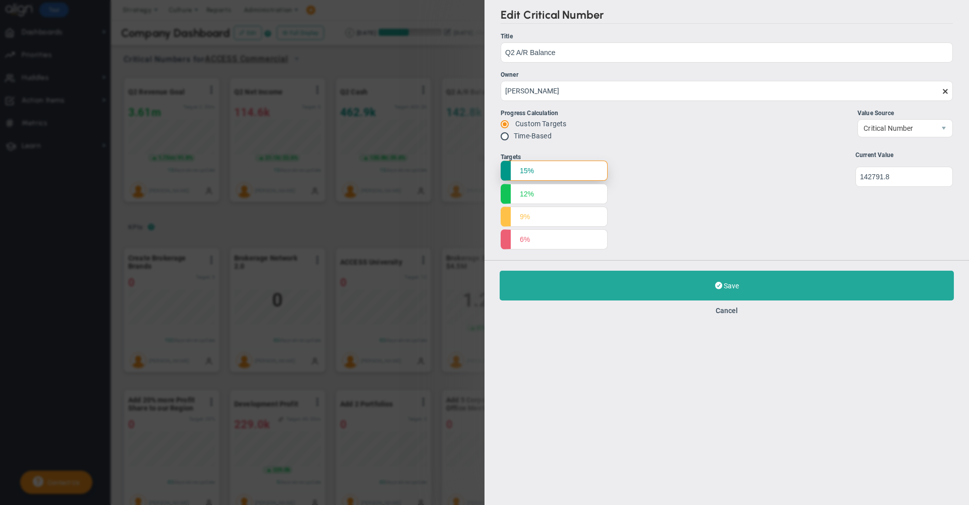
click at [540, 169] on input "15%" at bounding box center [554, 171] width 107 height 20
type input "1500000"
click at [550, 192] on input "12%" at bounding box center [554, 193] width 107 height 20
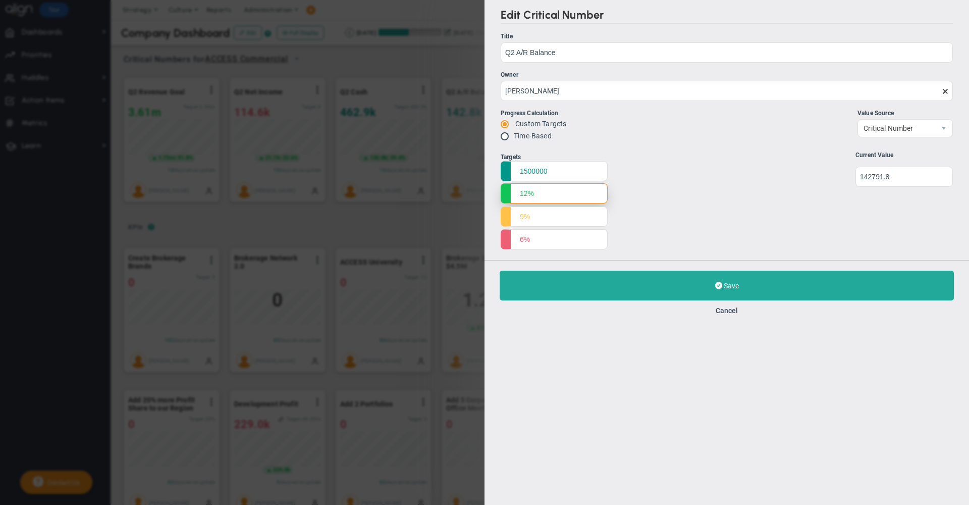
click at [550, 192] on input "12%" at bounding box center [554, 193] width 107 height 20
type input "1250000"
click at [548, 215] on input "9%" at bounding box center [554, 216] width 107 height 20
type input "9"
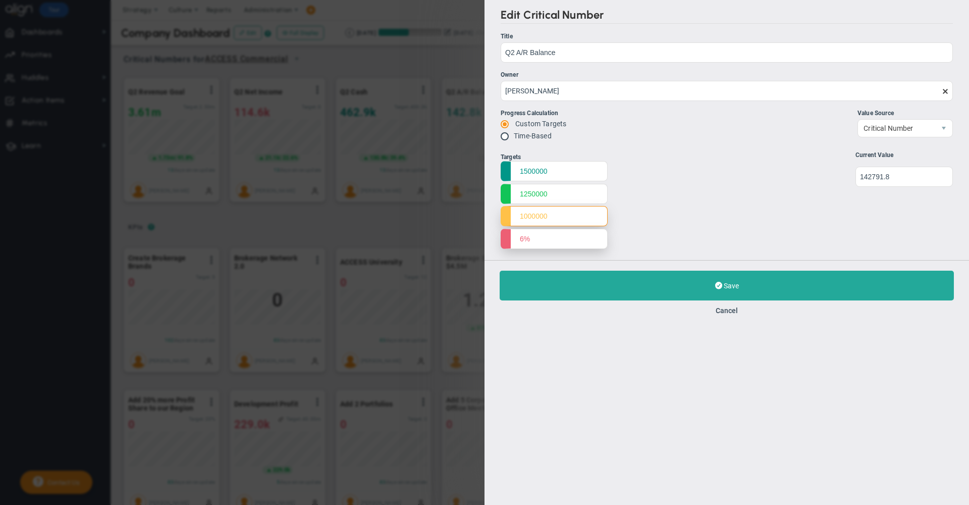
type input "1000000"
click at [548, 239] on input "6%" at bounding box center [554, 239] width 107 height 20
type input "6"
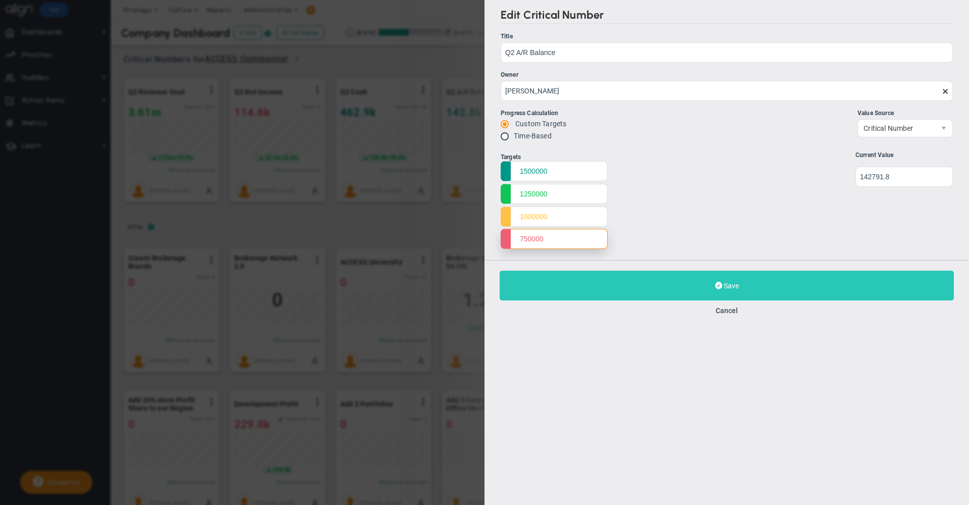
type input "750000"
click at [559, 286] on button "Save Update" at bounding box center [727, 286] width 454 height 30
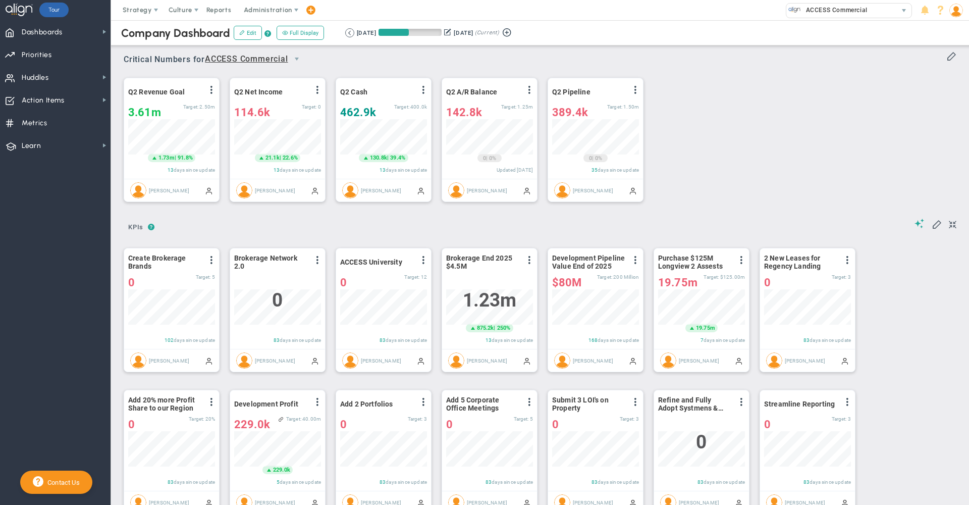
scroll to position [35, 87]
click at [530, 93] on span at bounding box center [529, 90] width 8 height 8
click at [481, 113] on span "Edit" at bounding box center [475, 110] width 12 height 7
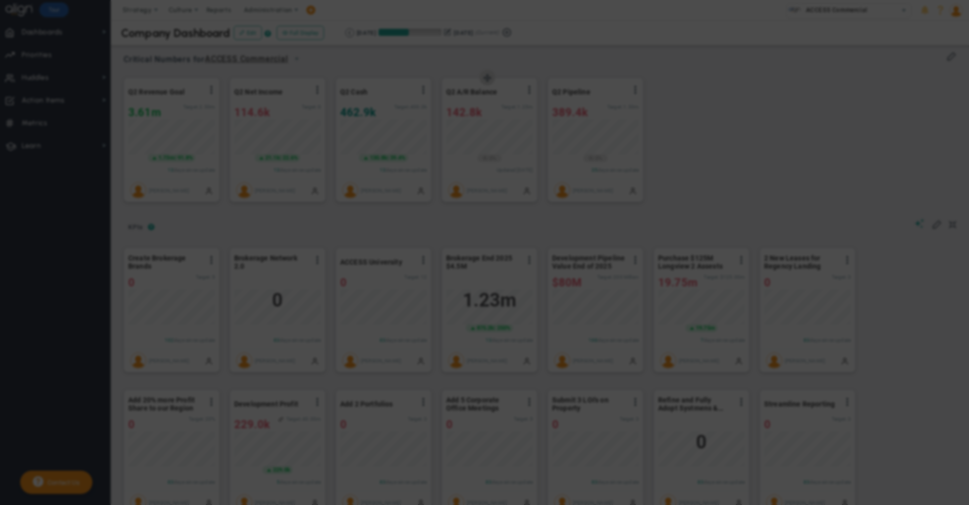
type input "Q2 A/R Balance"
type input "[PERSON_NAME]"
radio input "true"
type input "1500000"
type input "1250000"
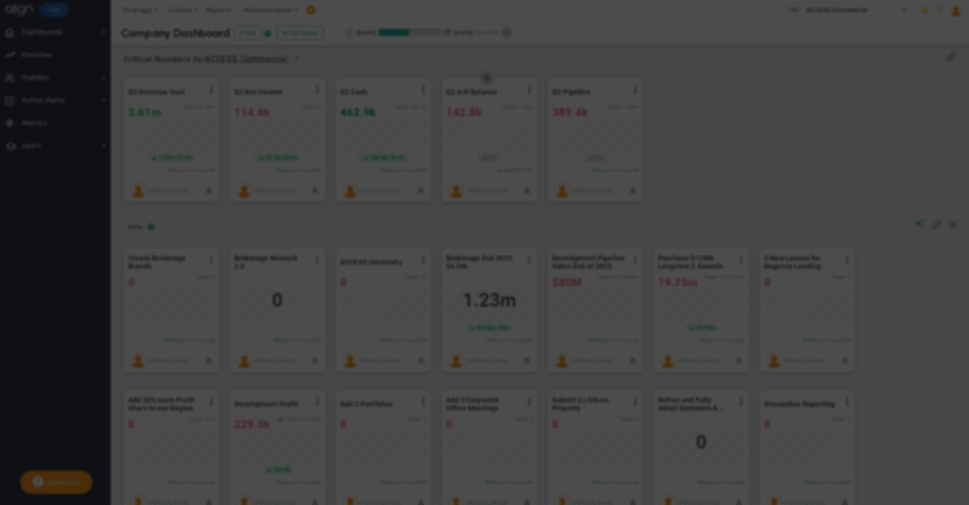
type input "1000000"
type input "750000"
type input "142791.8"
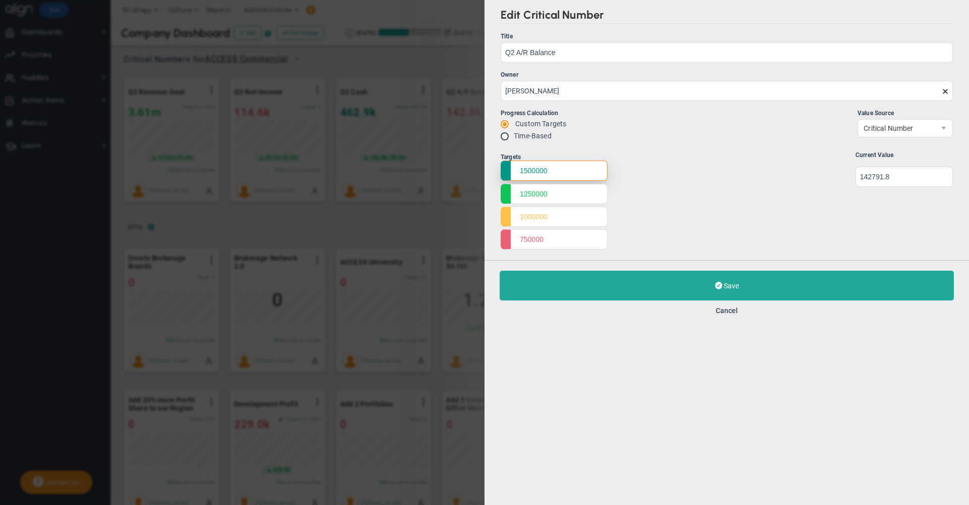
click at [555, 173] on input "1500000" at bounding box center [554, 171] width 107 height 20
click at [539, 195] on input "1250000" at bounding box center [554, 193] width 107 height 20
click at [557, 174] on input "1500000" at bounding box center [554, 171] width 107 height 20
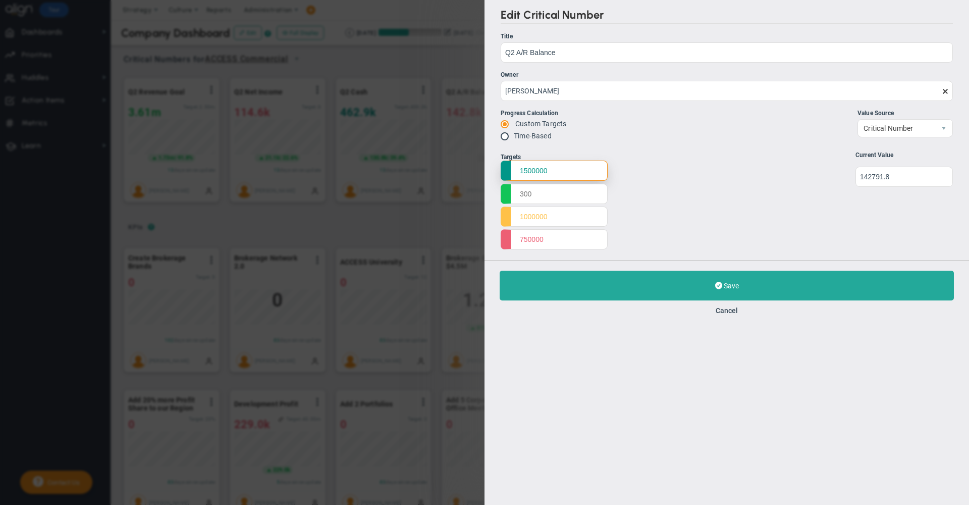
click at [557, 174] on input "1500000" at bounding box center [554, 171] width 107 height 20
type input "0"
click at [547, 193] on input "text" at bounding box center [554, 193] width 107 height 20
type input "0"
click at [546, 220] on input "1000000" at bounding box center [554, 216] width 107 height 20
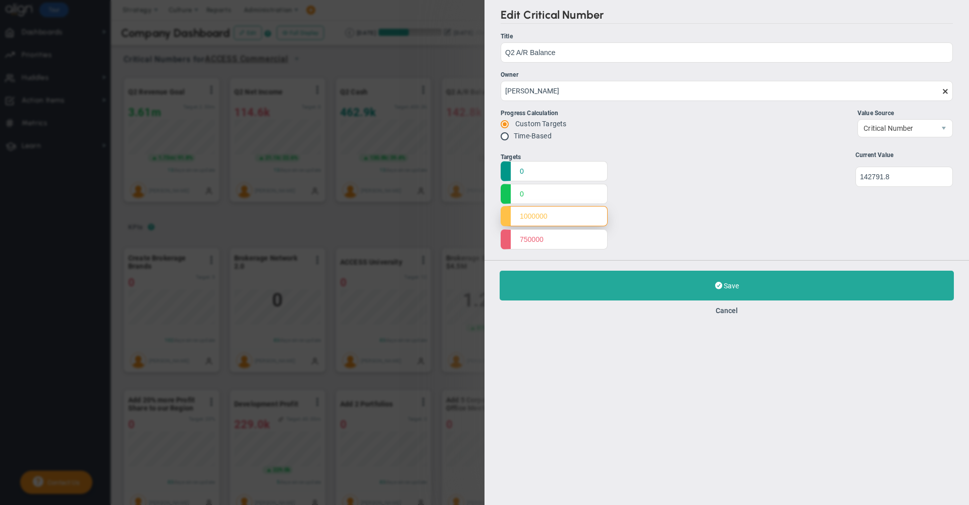
click at [546, 220] on input "1000000" at bounding box center [554, 216] width 107 height 20
type input "0"
click at [549, 247] on input "750000" at bounding box center [554, 239] width 107 height 20
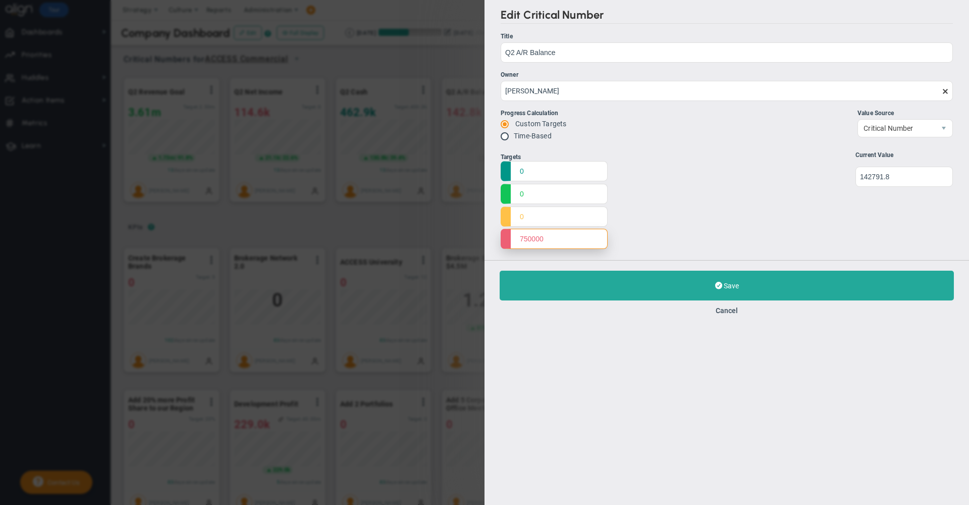
click at [549, 247] on input "750000" at bounding box center [554, 239] width 107 height 20
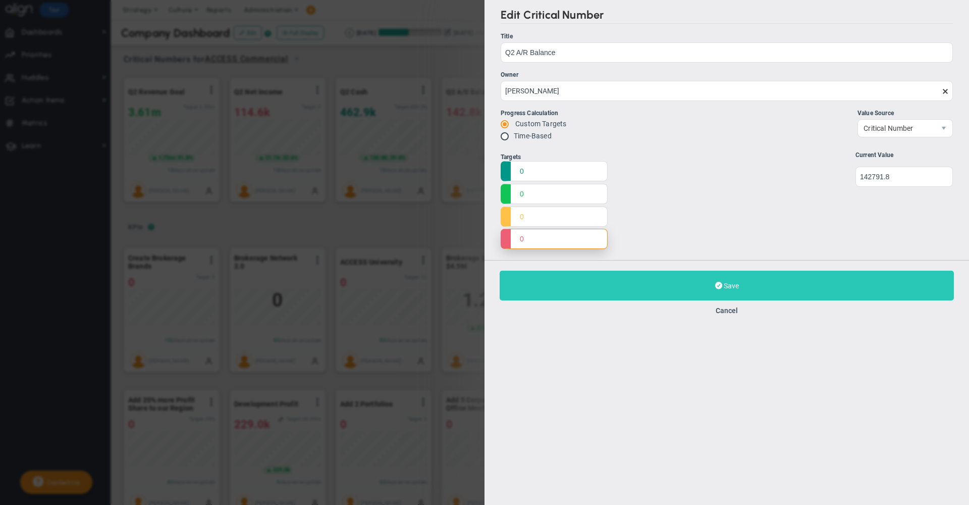
type input "0"
click at [551, 295] on button "Save Update" at bounding box center [727, 286] width 454 height 30
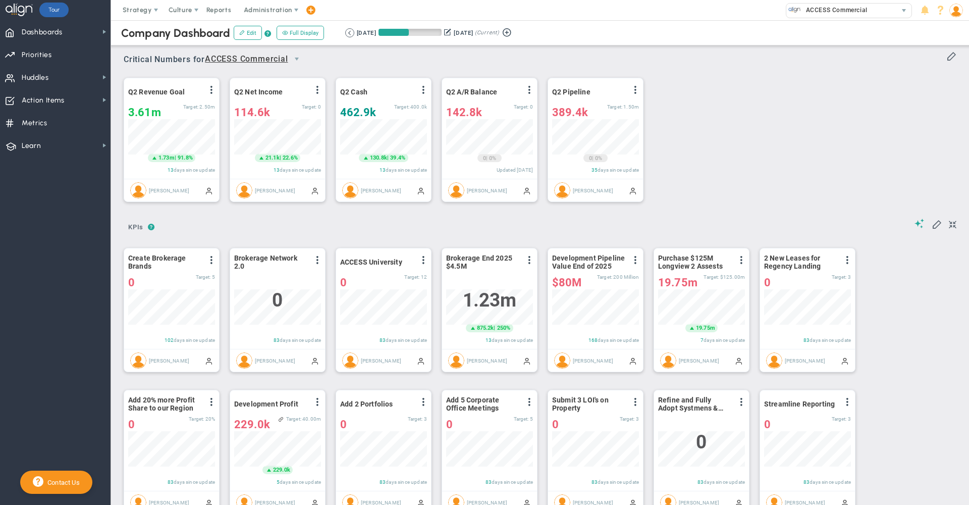
scroll to position [35, 87]
click at [583, 50] on div "Critical Numbers for ACCESS Commercial 0 Critical Numbers for ACCESS Commercial…" at bounding box center [540, 56] width 833 height 26
click at [48, 124] on span "Metrics Metrics" at bounding box center [55, 122] width 111 height 23
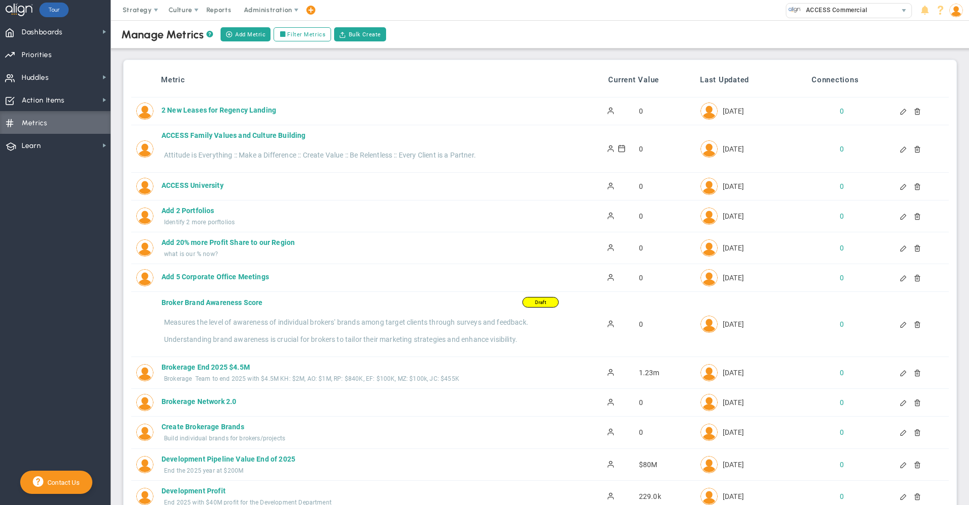
click at [900, 376] on div at bounding box center [904, 372] width 9 height 7
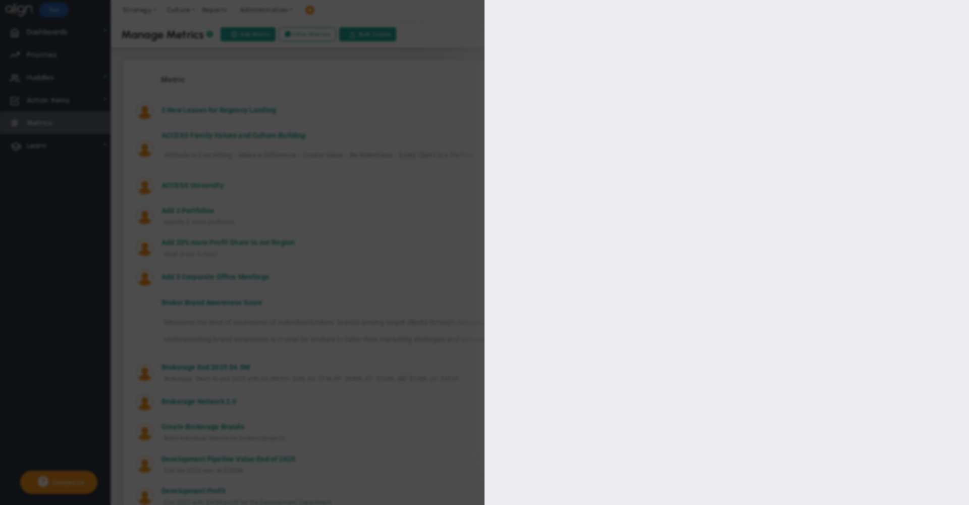
type input "Brokerage End 2025 $4.5M"
type input "Brokerage-End-2025-$4.5M"
type input "1225160"
type input "[PERSON_NAME]"
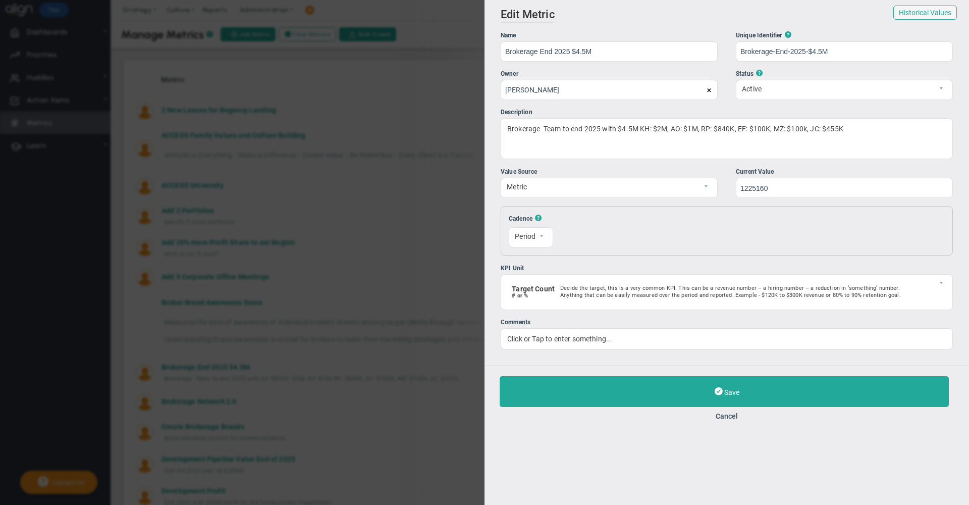
click at [726, 427] on div "Save Cancel" at bounding box center [727, 397] width 485 height 65
click at [725, 418] on button "Cancel" at bounding box center [727, 416] width 454 height 8
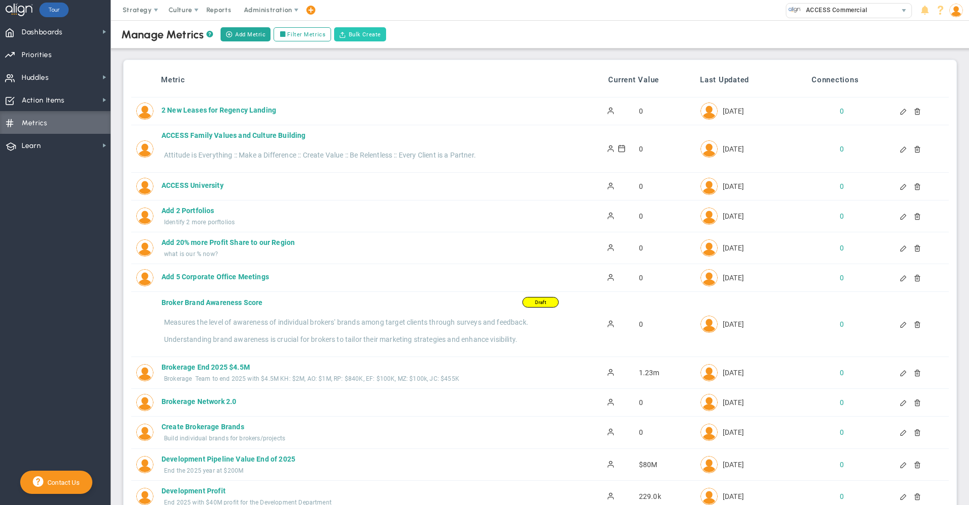
click at [361, 37] on button "Bulk Create" at bounding box center [360, 34] width 52 height 14
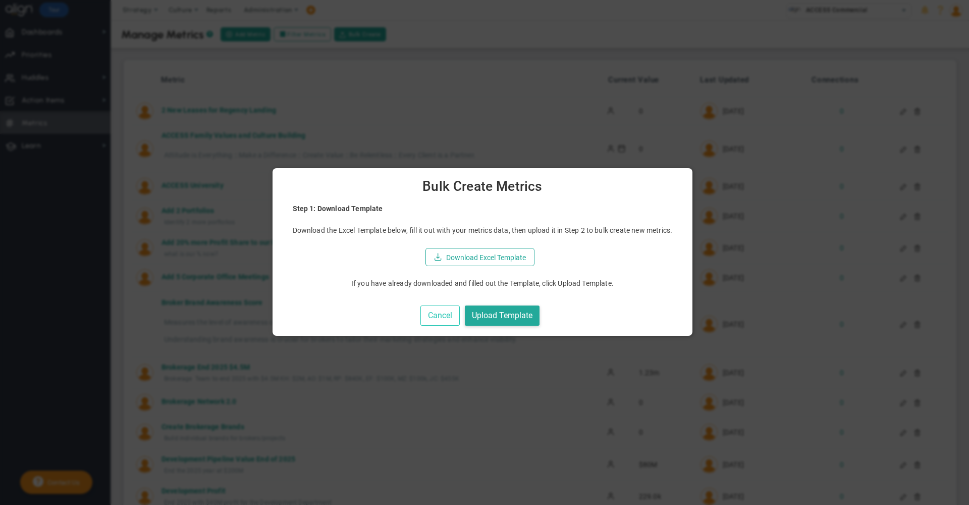
click at [447, 317] on button "Cancel" at bounding box center [439, 315] width 39 height 21
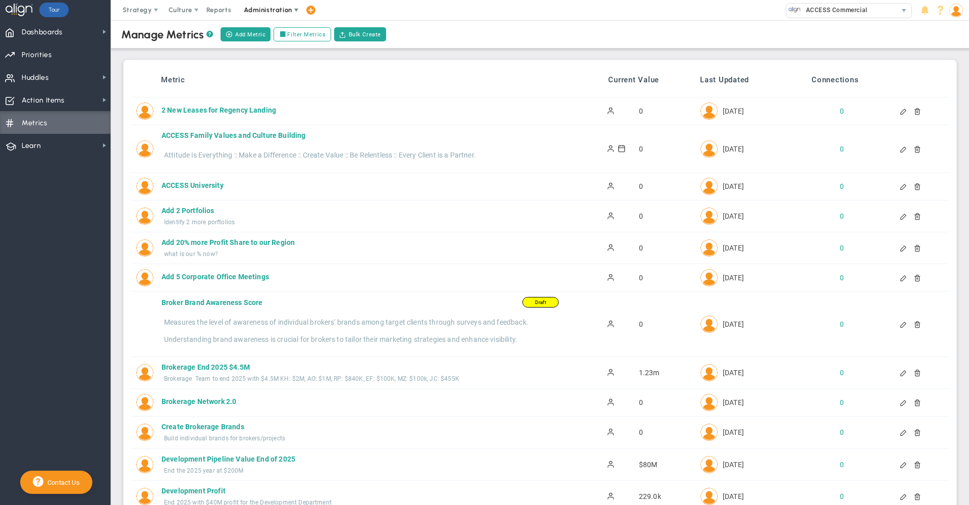
click at [275, 13] on span "Administration" at bounding box center [268, 10] width 48 height 8
click at [270, 13] on span "Administration" at bounding box center [268, 10] width 48 height 8
click at [281, 70] on span "Company Settings" at bounding box center [278, 71] width 83 height 20
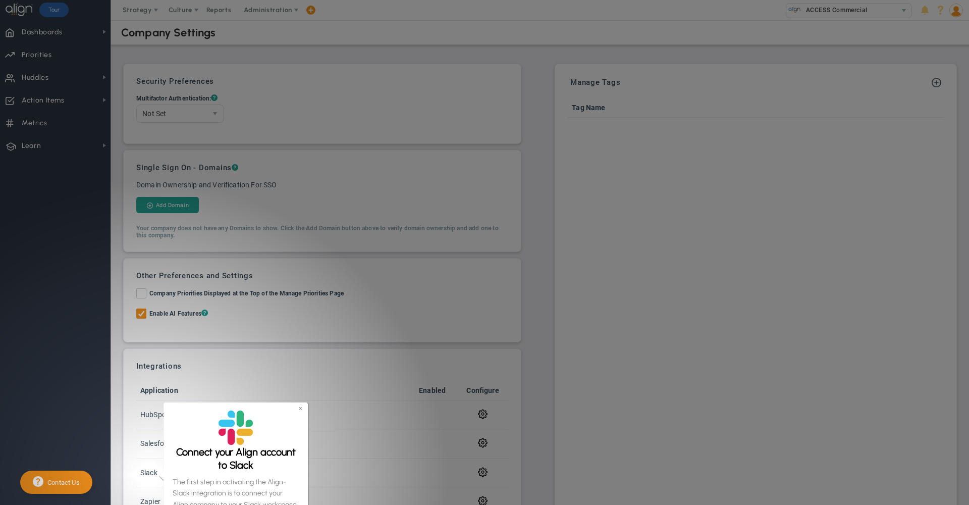
click at [299, 408] on link "×" at bounding box center [300, 408] width 4 height 9
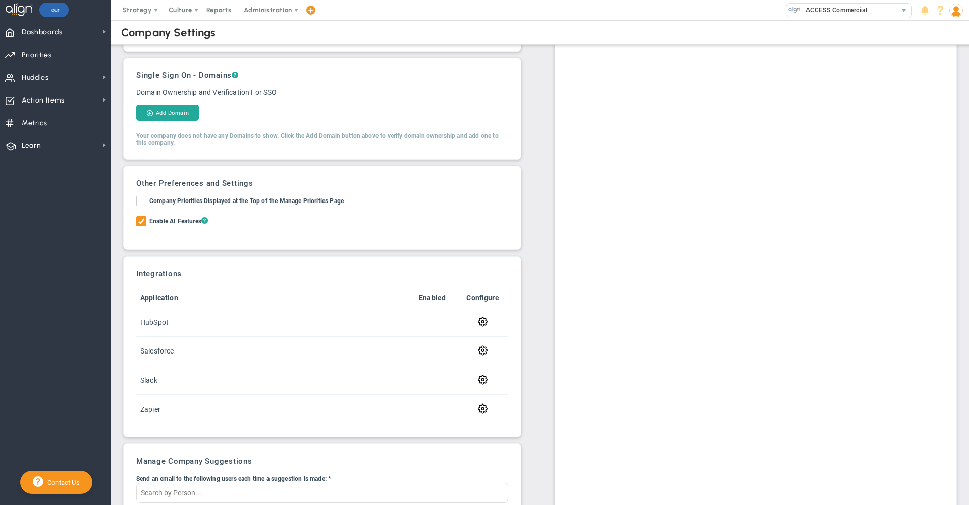
scroll to position [115, 0]
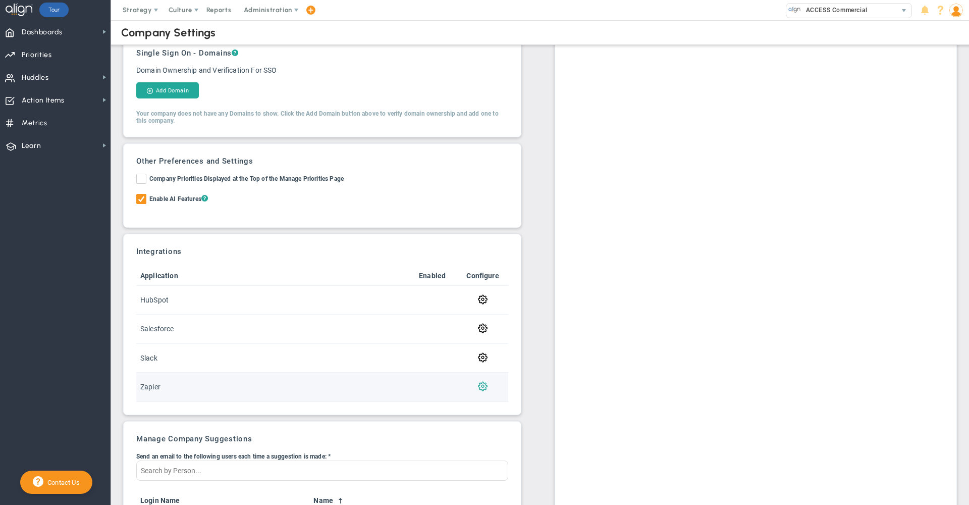
click at [479, 389] on span at bounding box center [483, 386] width 10 height 10
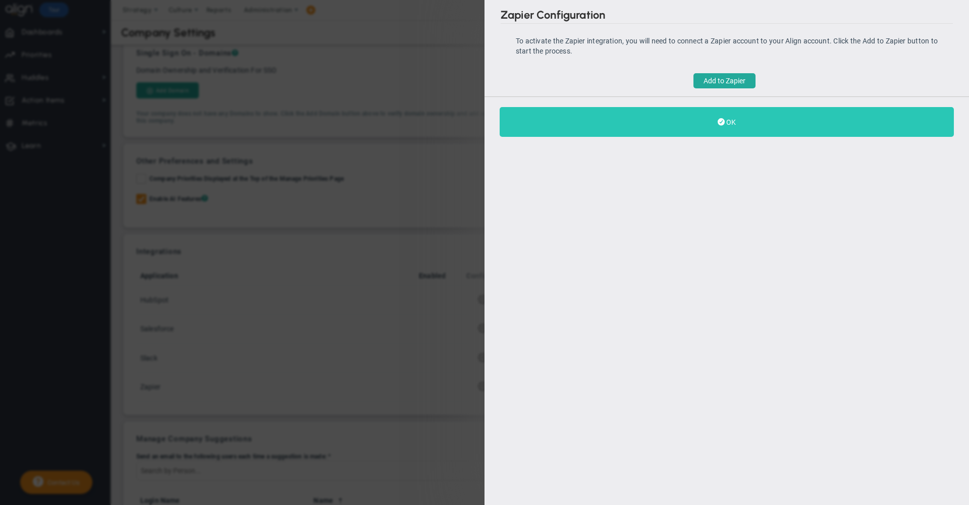
click at [720, 122] on span at bounding box center [721, 122] width 7 height 10
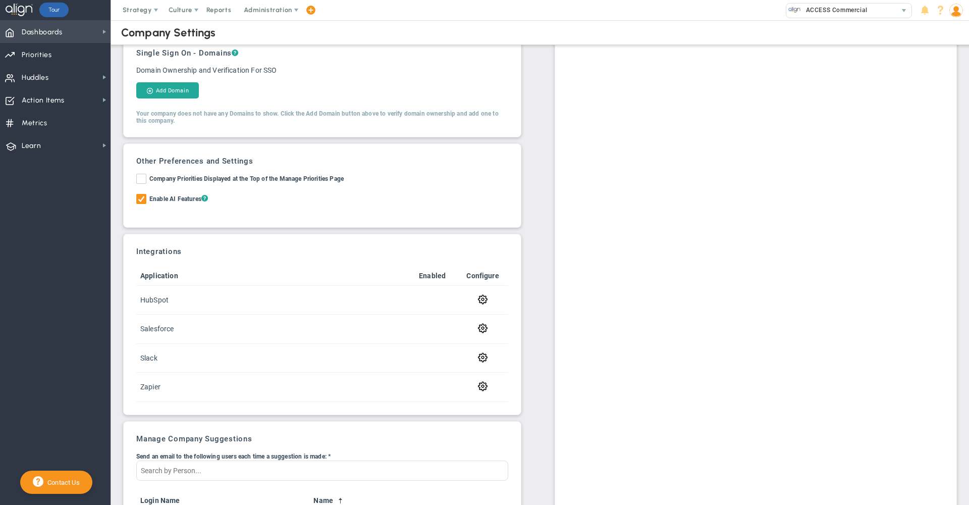
click at [59, 29] on span "Dashboards" at bounding box center [42, 32] width 41 height 21
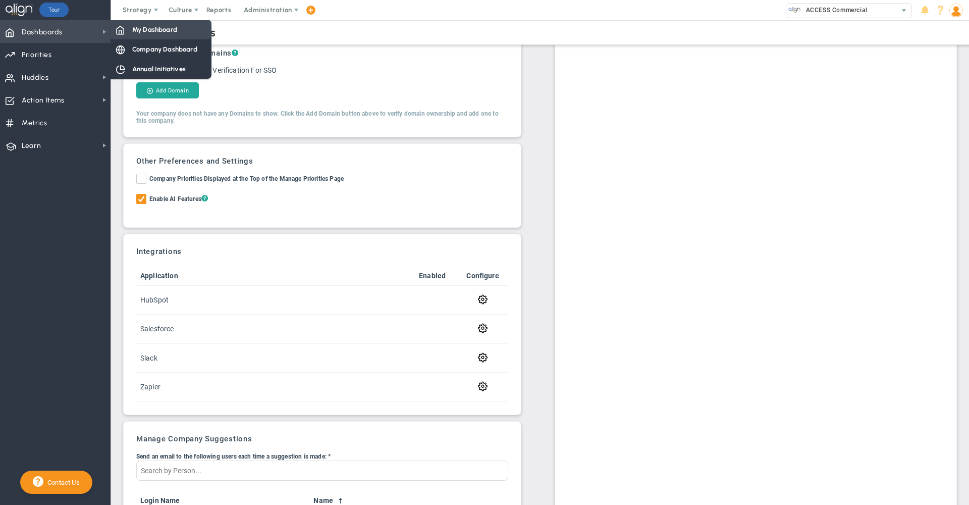
click at [162, 31] on span "My Dashboard" at bounding box center [154, 30] width 45 height 10
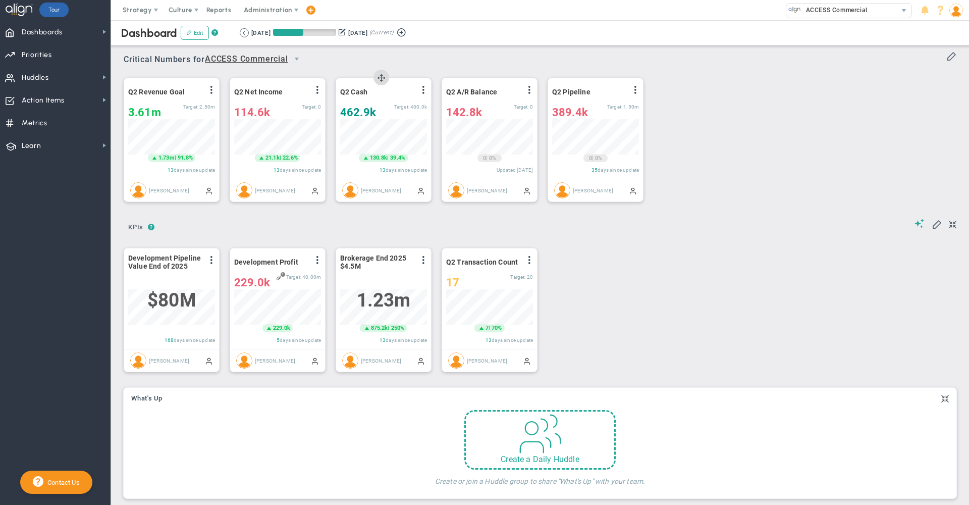
scroll to position [35, 87]
click at [426, 92] on span at bounding box center [423, 90] width 8 height 8
click at [380, 109] on li "Edit" at bounding box center [388, 110] width 86 height 13
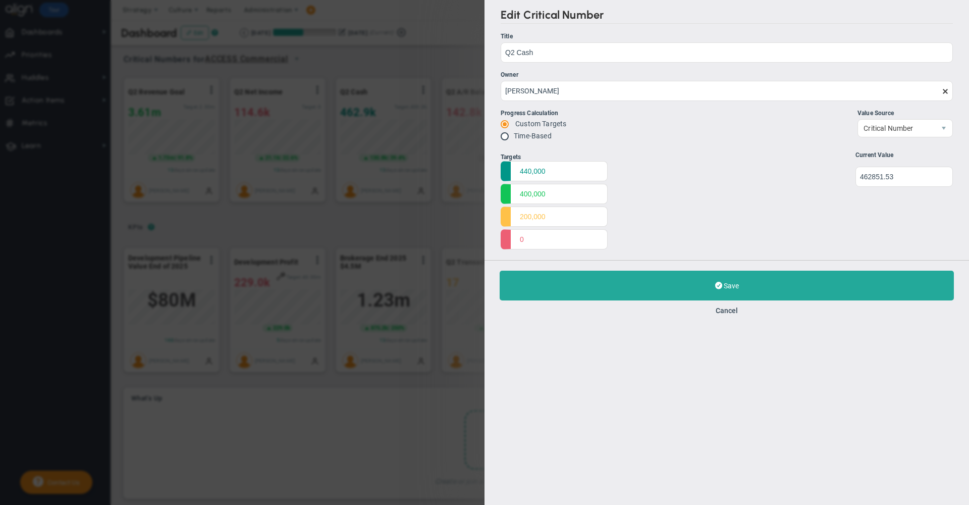
click at [722, 318] on div "Save Update Cancel" at bounding box center [727, 292] width 485 height 65
click at [722, 314] on button "Cancel" at bounding box center [727, 310] width 22 height 8
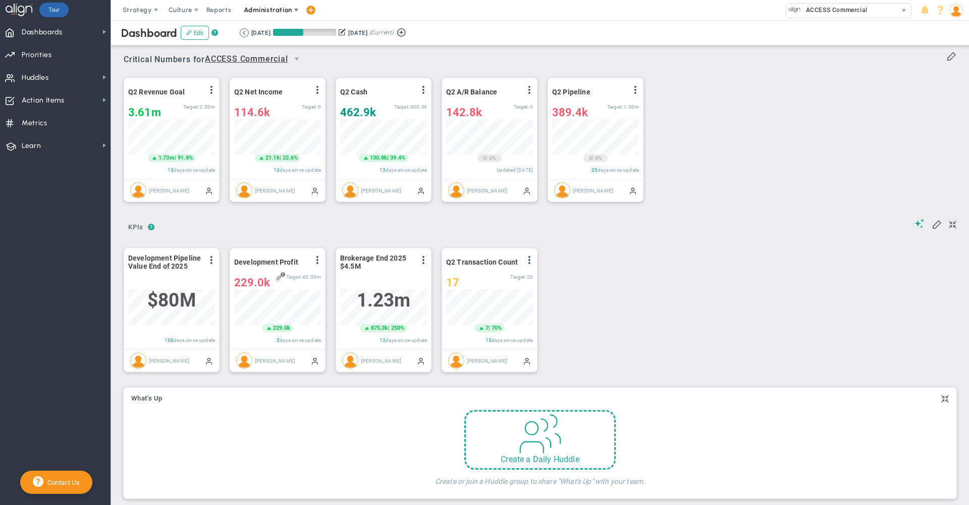
click at [282, 8] on span "Administration" at bounding box center [268, 10] width 48 height 8
click at [45, 144] on span "Learn Learn" at bounding box center [55, 145] width 111 height 23
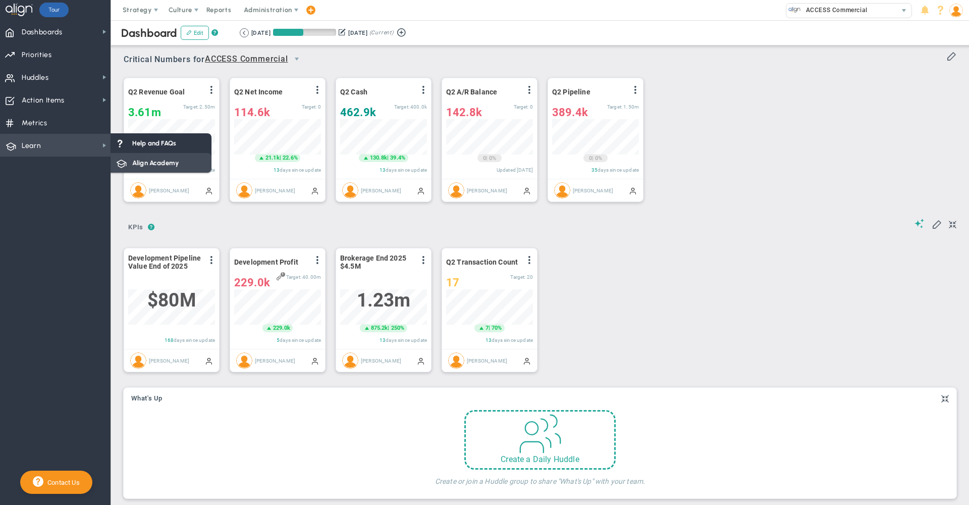
click at [156, 161] on span "Align Academy" at bounding box center [155, 163] width 46 height 10
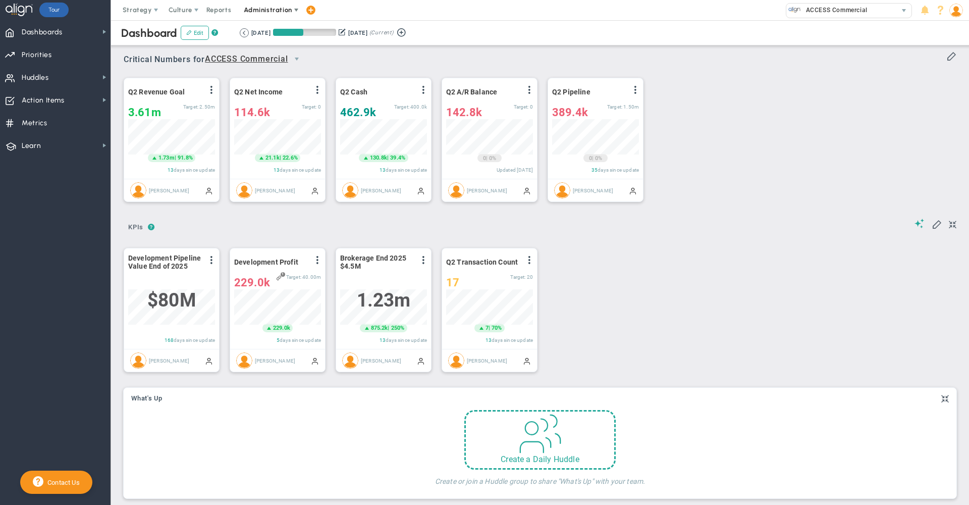
click at [270, 14] on span "Administration" at bounding box center [268, 10] width 65 height 20
click at [282, 88] on span "Company Profile" at bounding box center [278, 91] width 83 height 20
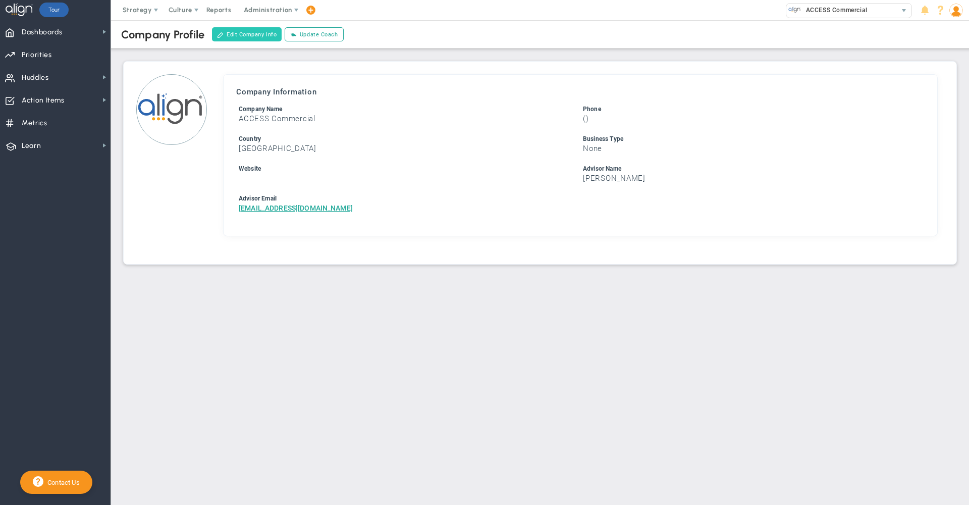
click at [245, 35] on button "Edit Company Info" at bounding box center [247, 34] width 70 height 14
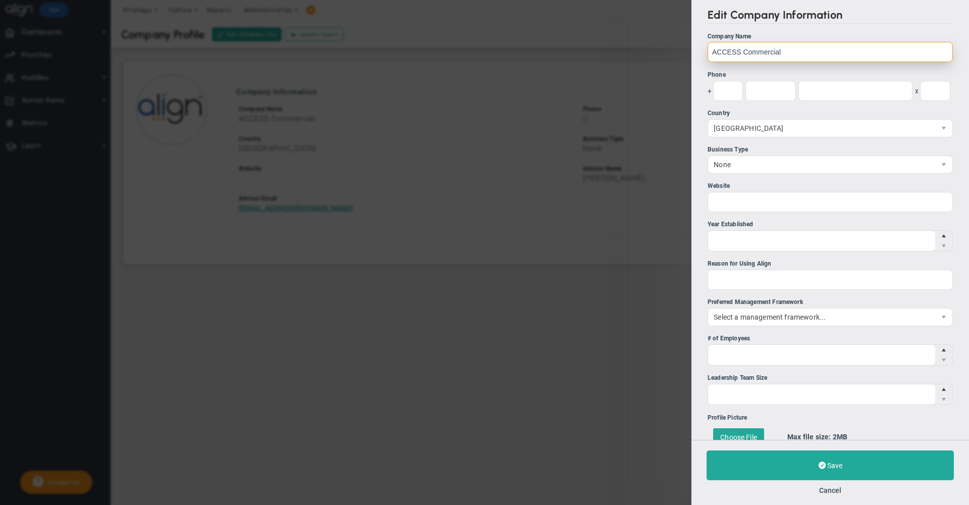
click at [767, 51] on input "ACCESS Commercial" at bounding box center [830, 52] width 245 height 20
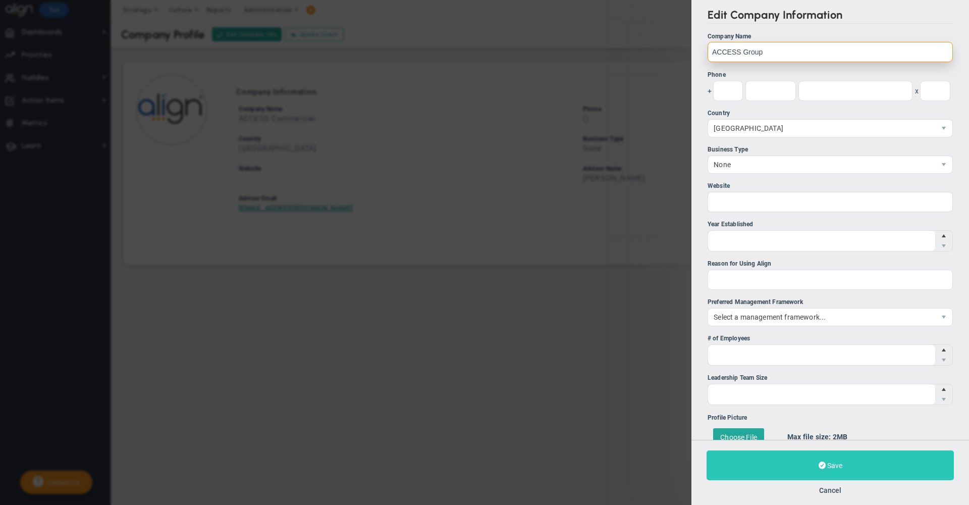
type input "ACCESS Group"
click at [754, 458] on button "Save" at bounding box center [830, 465] width 247 height 30
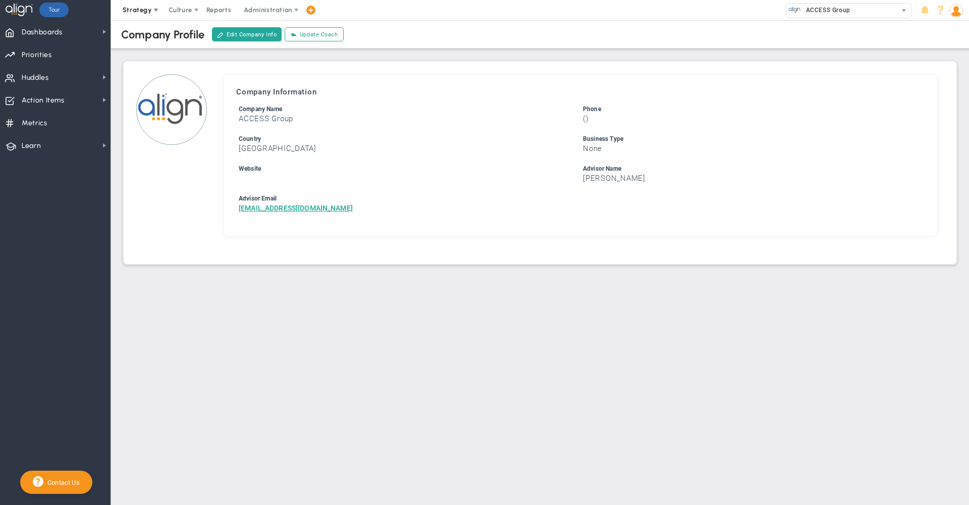
click at [139, 6] on span "Strategy" at bounding box center [138, 10] width 46 height 20
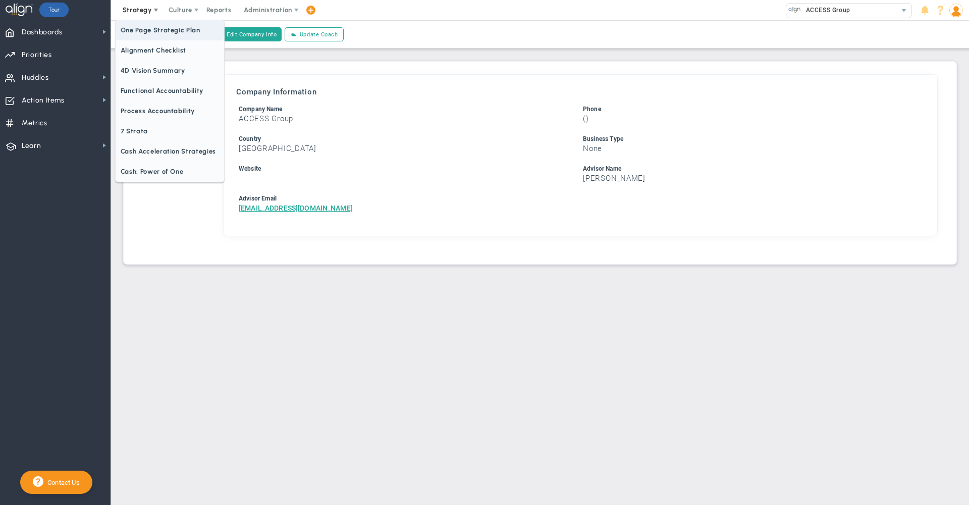
click at [142, 28] on span "One Page Strategic Plan" at bounding box center [170, 30] width 109 height 20
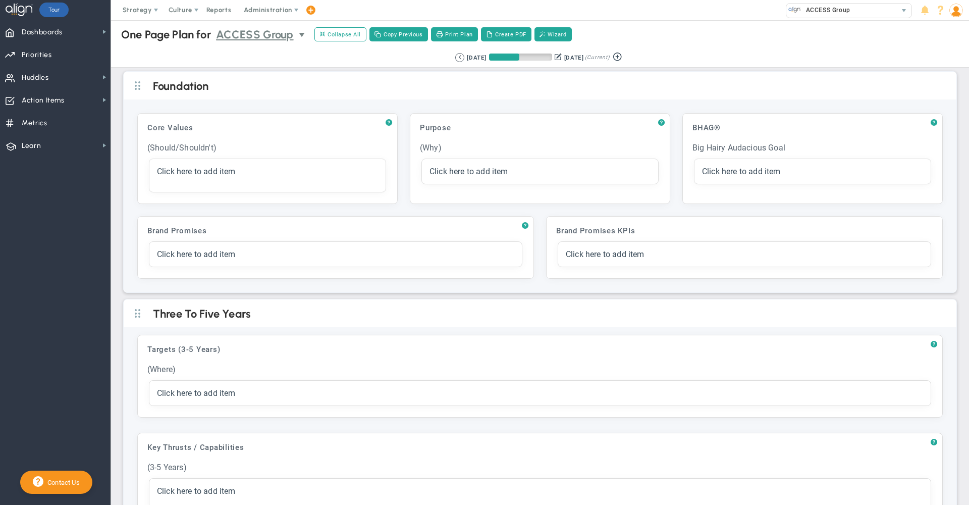
click at [255, 40] on span "ACCESS Group" at bounding box center [255, 35] width 78 height 18
click at [150, 56] on div "Retrieving period... [DATE] [DATE] (Current)" at bounding box center [540, 58] width 878 height 20
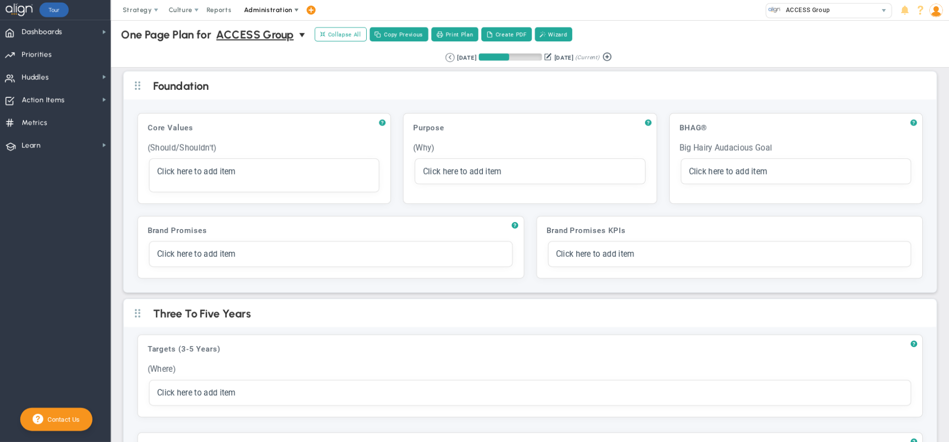
click at [275, 15] on span "Administration" at bounding box center [268, 10] width 65 height 20
click at [940, 9] on img at bounding box center [936, 11] width 14 height 14
click at [920, 105] on span "Sign Out" at bounding box center [907, 111] width 82 height 20
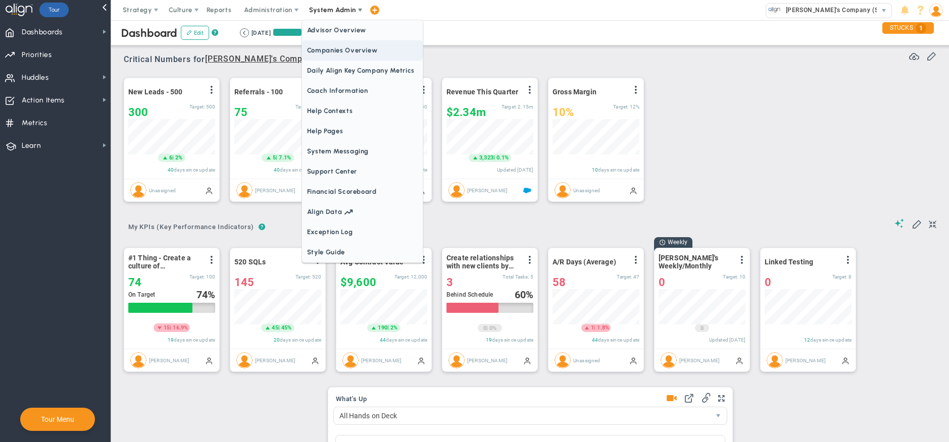
click at [333, 48] on span "Companies Overview" at bounding box center [362, 50] width 121 height 20
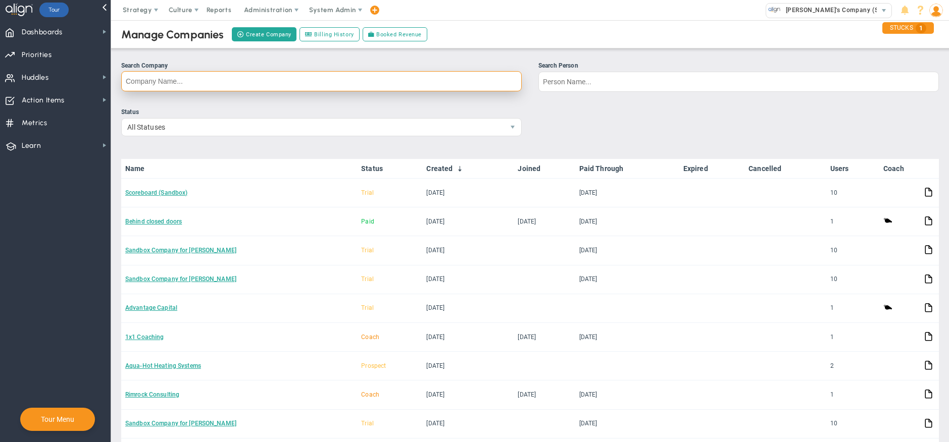
click at [350, 80] on input "Search Company" at bounding box center [321, 81] width 400 height 20
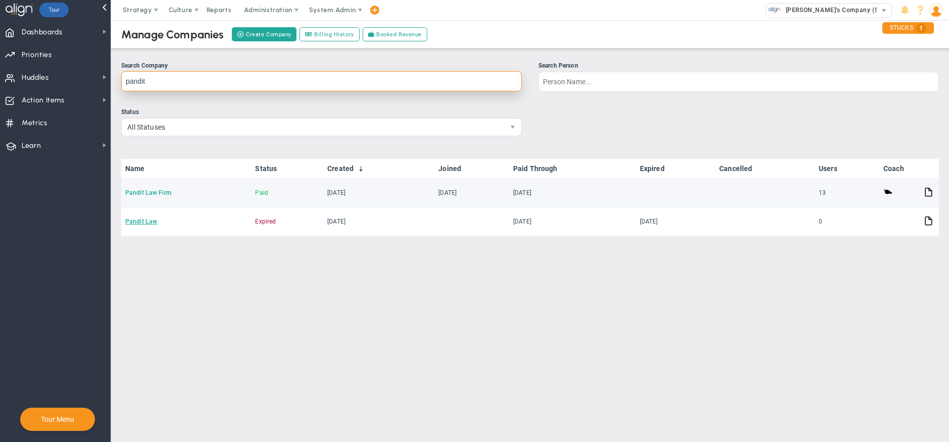
type input "pandit"
click at [139, 192] on link "Pandit Law Firm" at bounding box center [148, 192] width 46 height 7
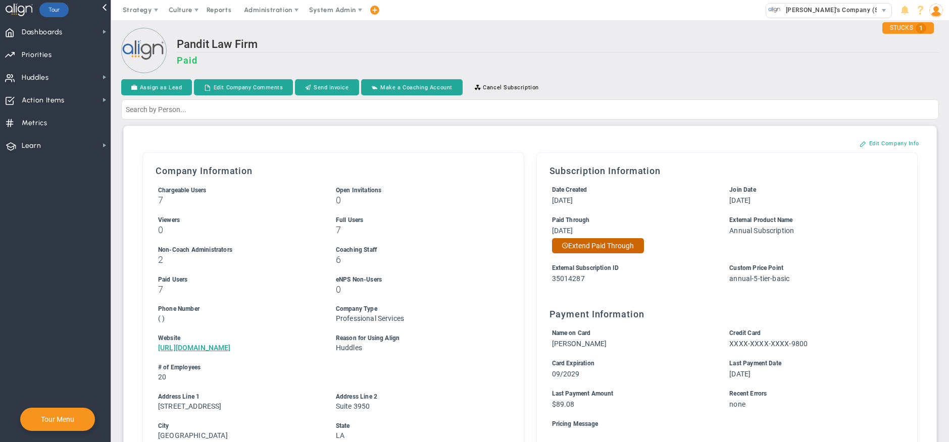
click at [598, 245] on button "Extend Paid Through" at bounding box center [598, 245] width 92 height 15
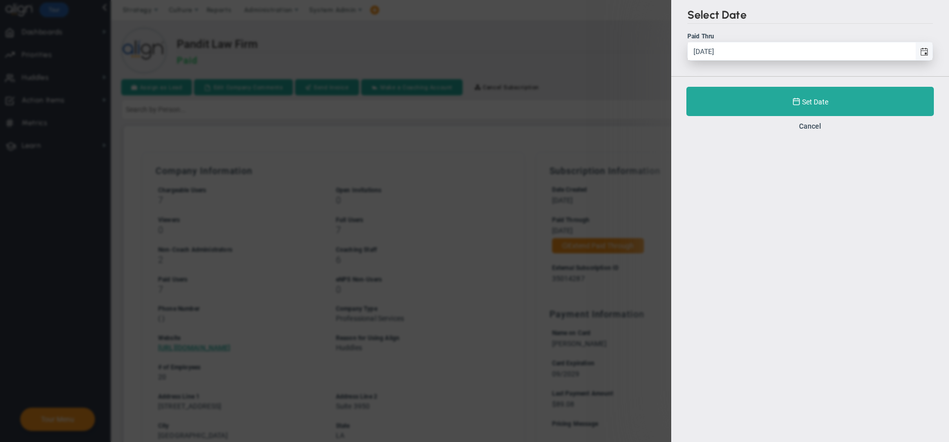
click at [922, 51] on span "select" at bounding box center [924, 52] width 8 height 8
click at [915, 51] on input "8/12/2025" at bounding box center [801, 51] width 227 height 18
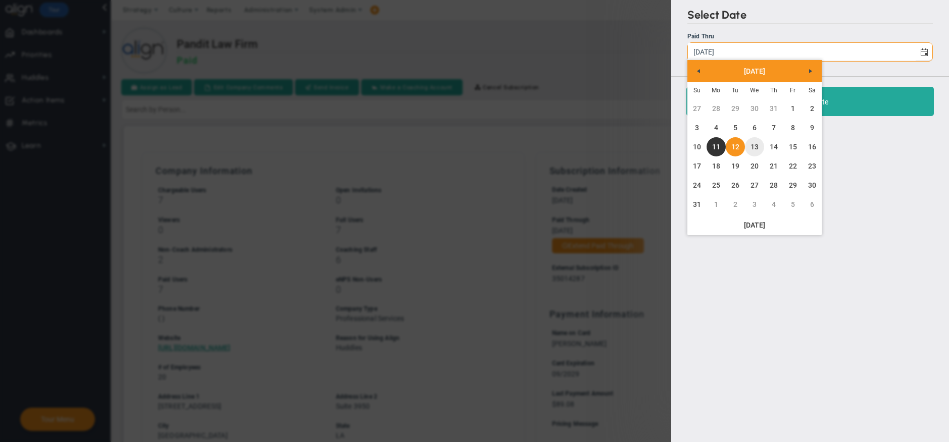
click at [749, 148] on link "13" at bounding box center [754, 146] width 19 height 19
type input "8/13/2025"
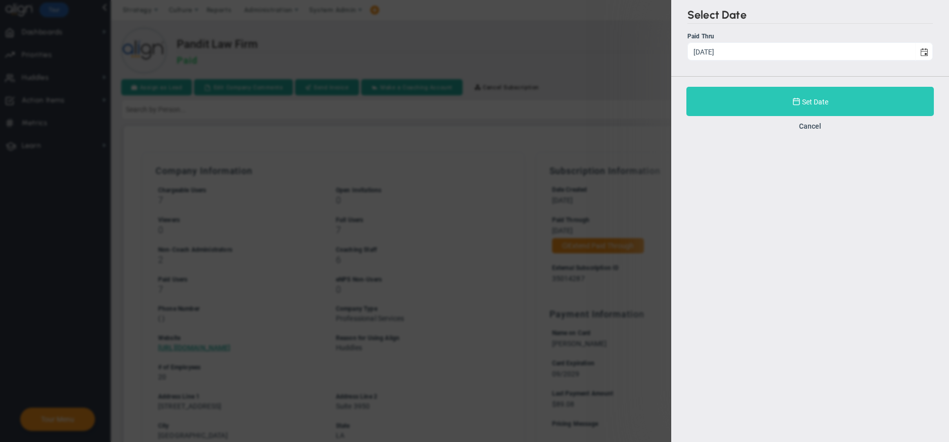
click at [717, 103] on button "Set Date" at bounding box center [809, 101] width 247 height 29
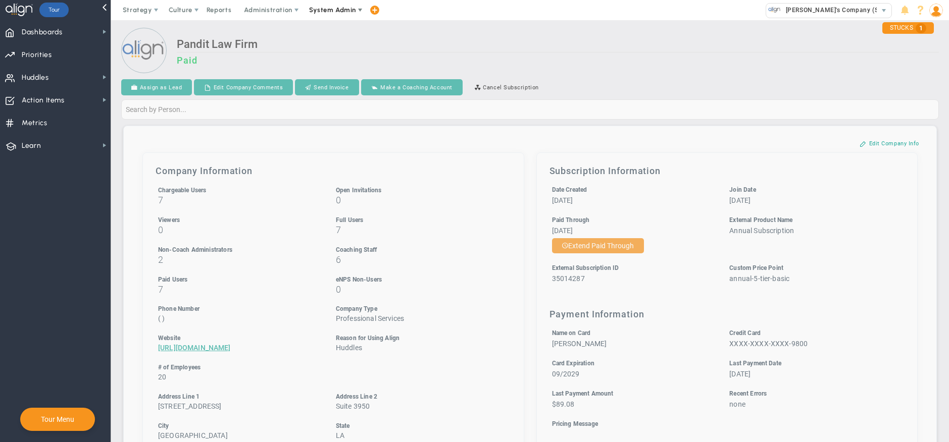
click at [347, 9] on span "System Admin" at bounding box center [332, 10] width 47 height 8
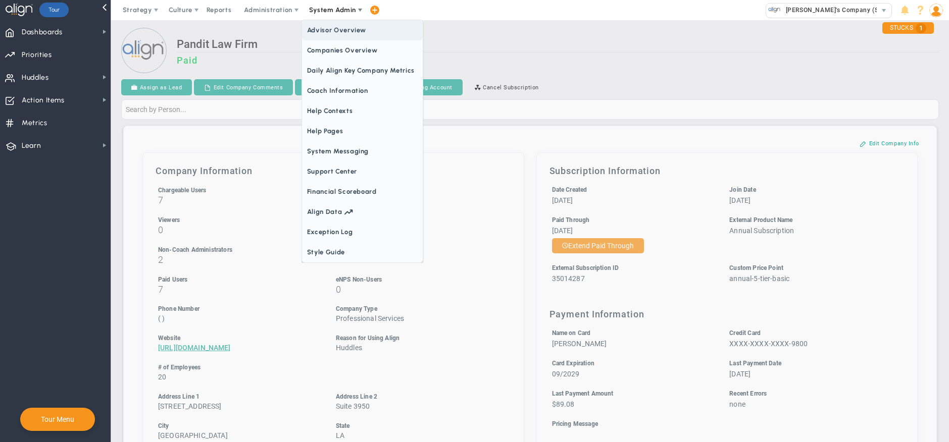
click at [345, 52] on span "Companies Overview" at bounding box center [362, 50] width 121 height 20
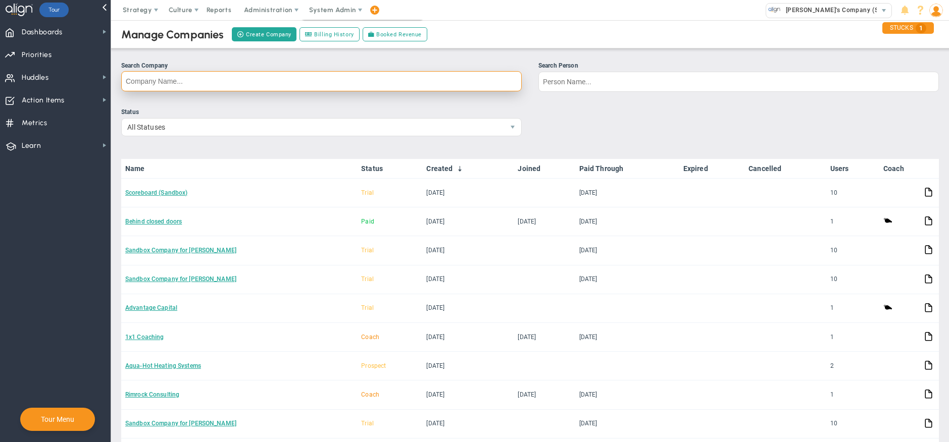
click at [343, 83] on input "Search Company" at bounding box center [321, 81] width 400 height 20
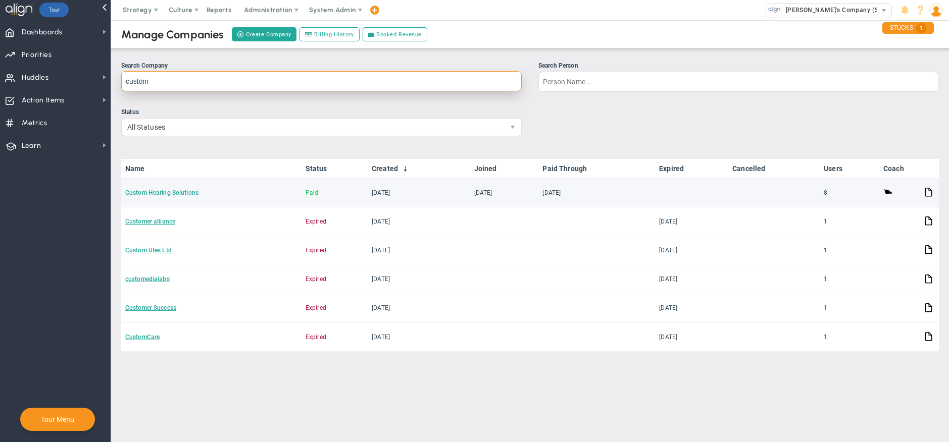
type input "custom"
click at [163, 193] on link "Custom Hearing Solutions" at bounding box center [161, 192] width 73 height 7
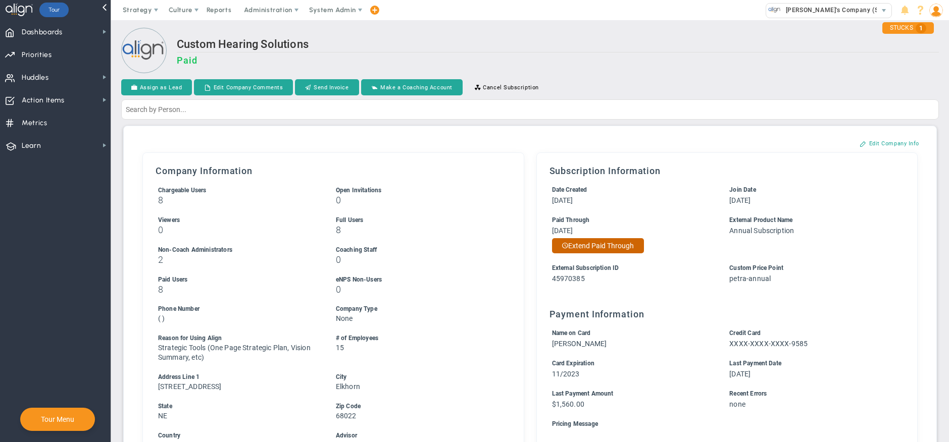
click at [606, 247] on button "Extend Paid Through" at bounding box center [598, 245] width 92 height 15
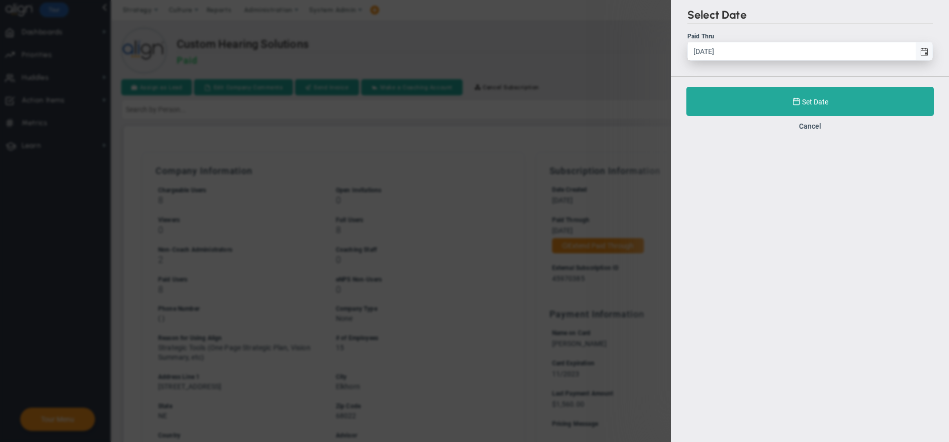
click at [926, 47] on span "select" at bounding box center [923, 51] width 17 height 18
click at [915, 47] on input "8/12/2025" at bounding box center [801, 51] width 227 height 18
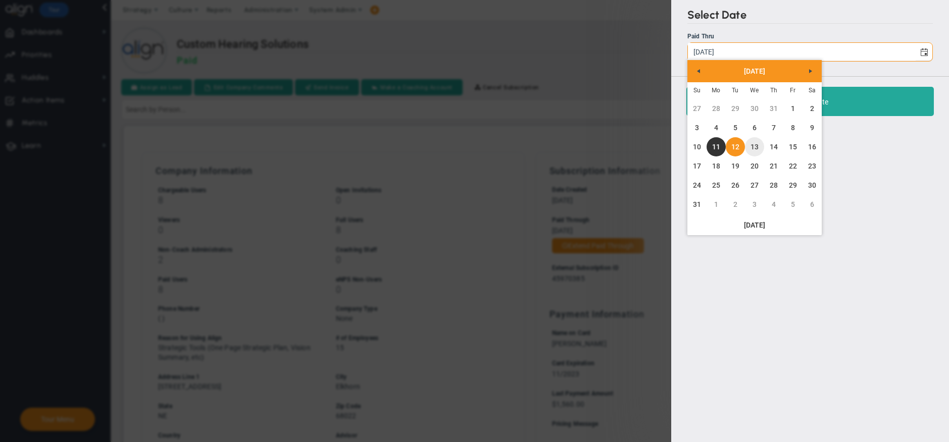
click at [751, 145] on link "13" at bounding box center [754, 146] width 19 height 19
type input "8/13/2025"
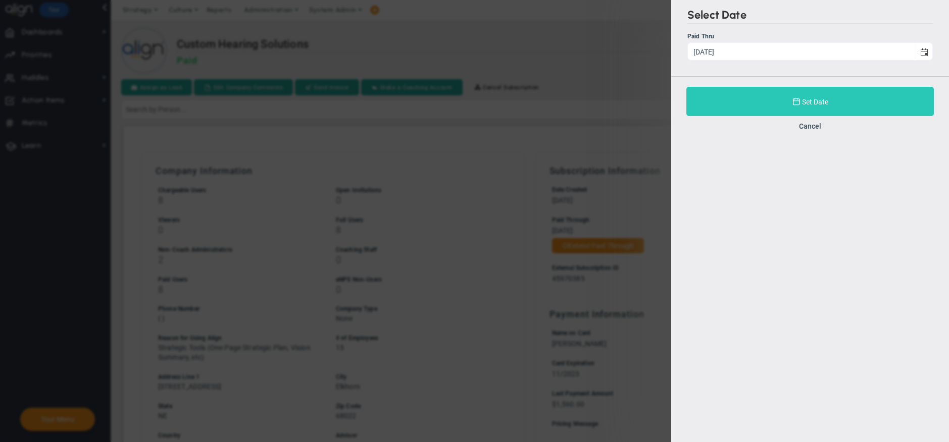
click at [715, 103] on button "Set Date" at bounding box center [809, 101] width 247 height 29
